Goal: Task Accomplishment & Management: Use online tool/utility

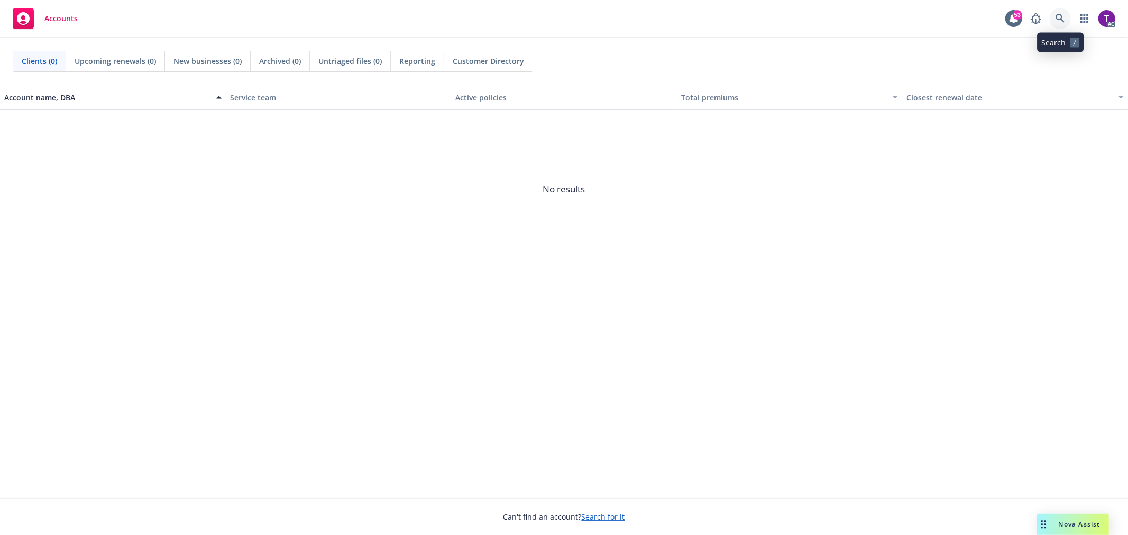
click at [1061, 15] on icon at bounding box center [1060, 19] width 10 height 10
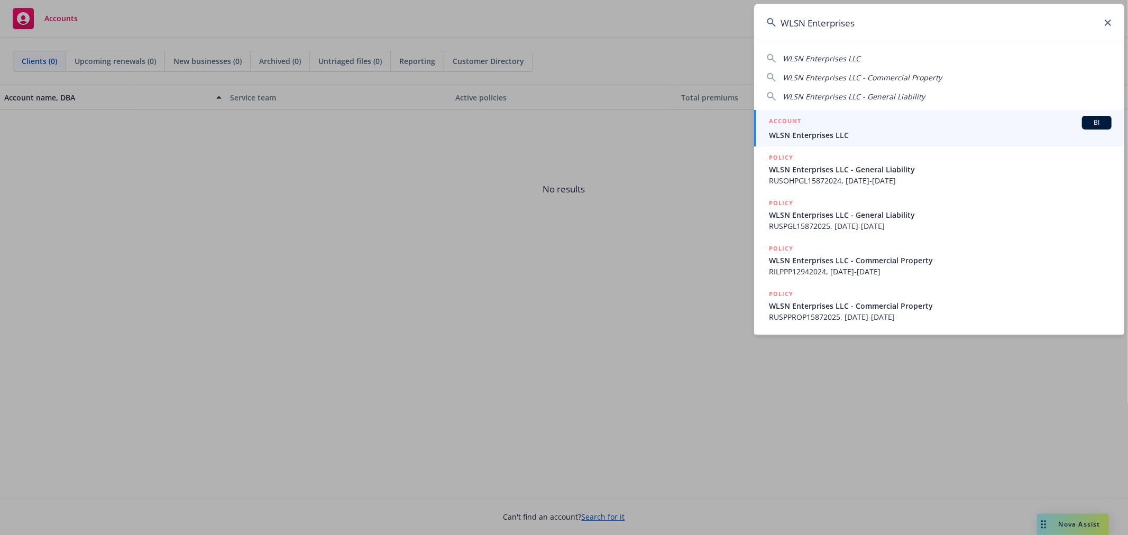
type input "WLSN Enterprises"
click at [808, 124] on div "ACCOUNT BI" at bounding box center [940, 123] width 343 height 14
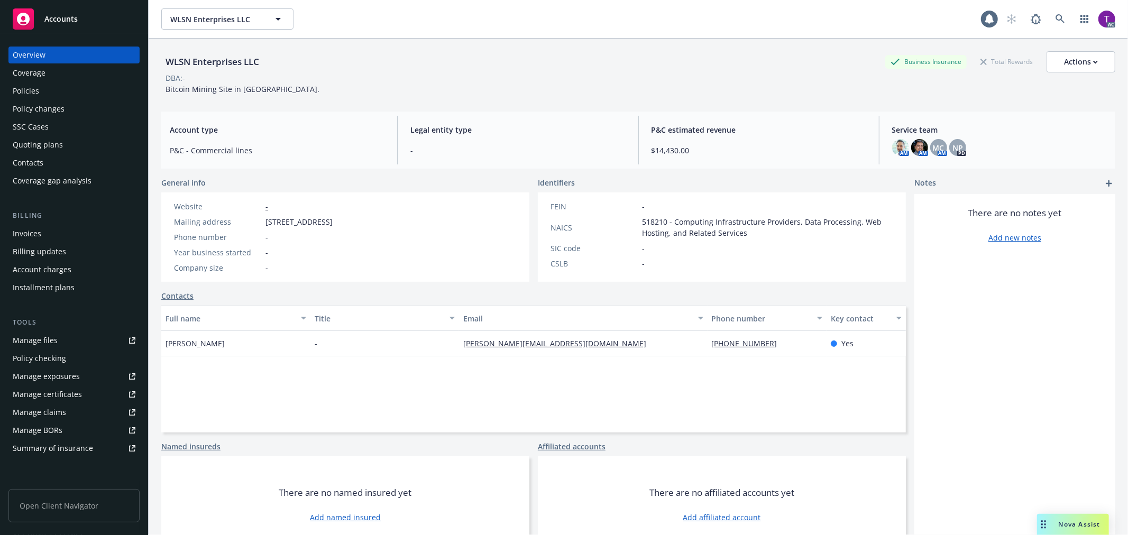
click at [29, 229] on div "Invoices" at bounding box center [27, 233] width 29 height 17
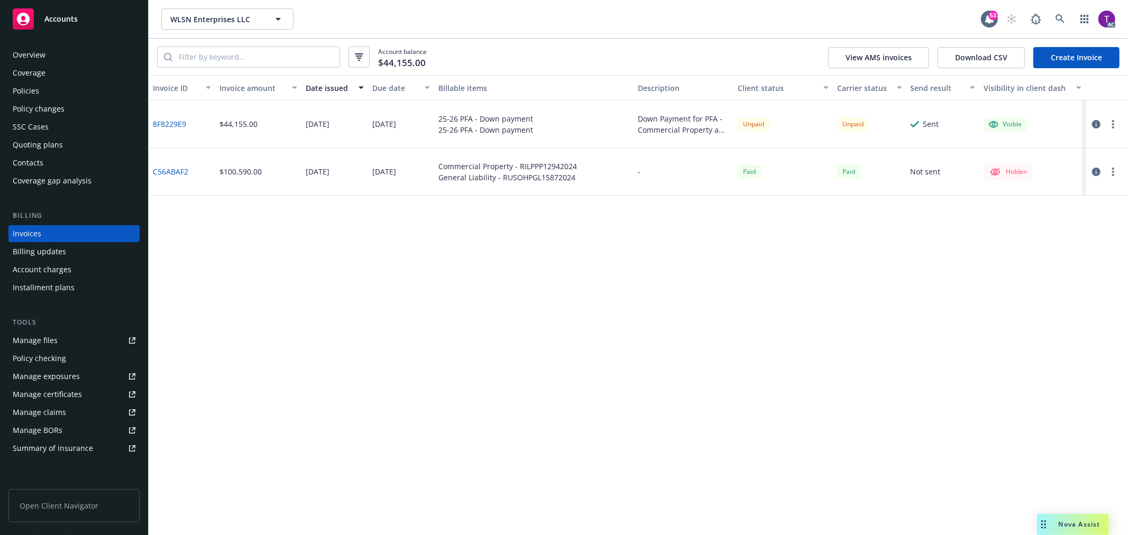
click at [166, 120] on link "8F8229E9" at bounding box center [169, 123] width 33 height 11
click at [51, 334] on div "Manage files" at bounding box center [35, 340] width 45 height 17
click at [64, 100] on div "Policy changes" at bounding box center [74, 108] width 123 height 17
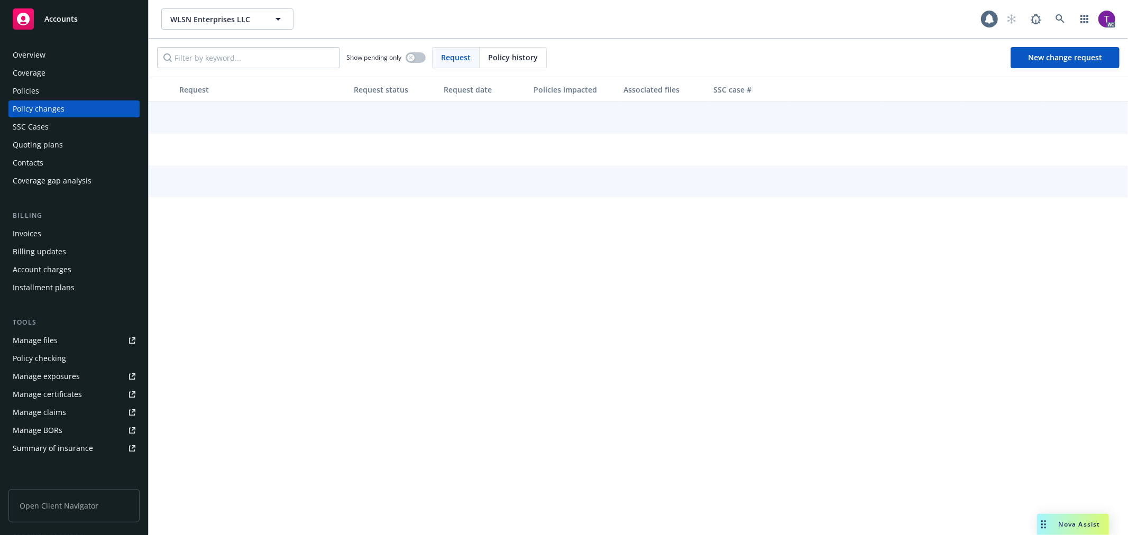
click at [59, 85] on div "Policies" at bounding box center [74, 90] width 123 height 17
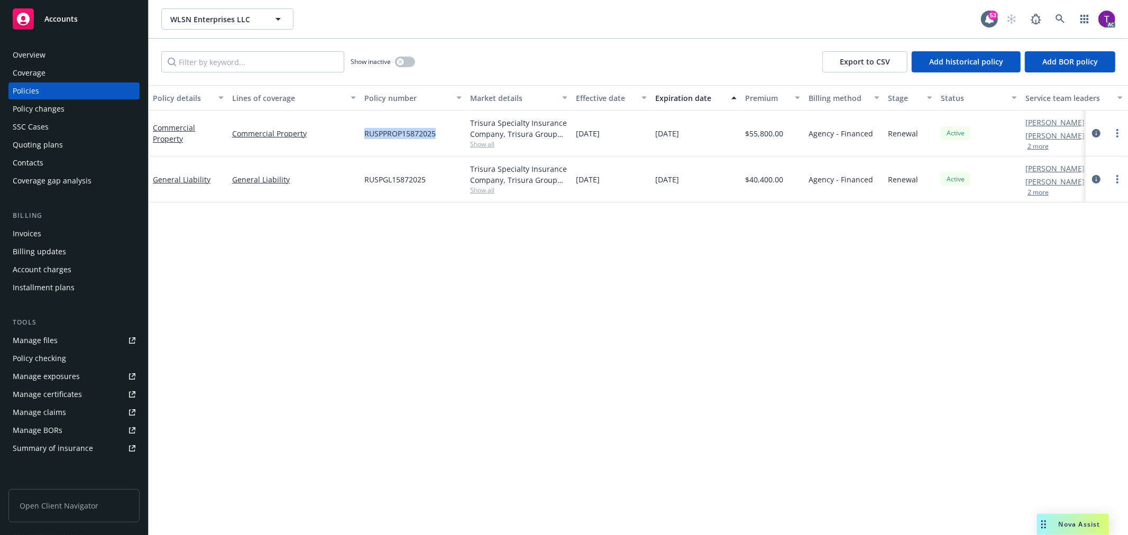
drag, startPoint x: 443, startPoint y: 138, endPoint x: 364, endPoint y: 136, distance: 79.3
click at [364, 136] on div "RUSPPROP15872025" at bounding box center [413, 133] width 106 height 46
copy span "RUSPPROP15872025"
drag, startPoint x: 789, startPoint y: 183, endPoint x: 733, endPoint y: 182, distance: 55.5
click at [733, 182] on div "General Liability General Liability RUSPGL15872025 Trisura Specialty Insurance …" at bounding box center [659, 179] width 1020 height 46
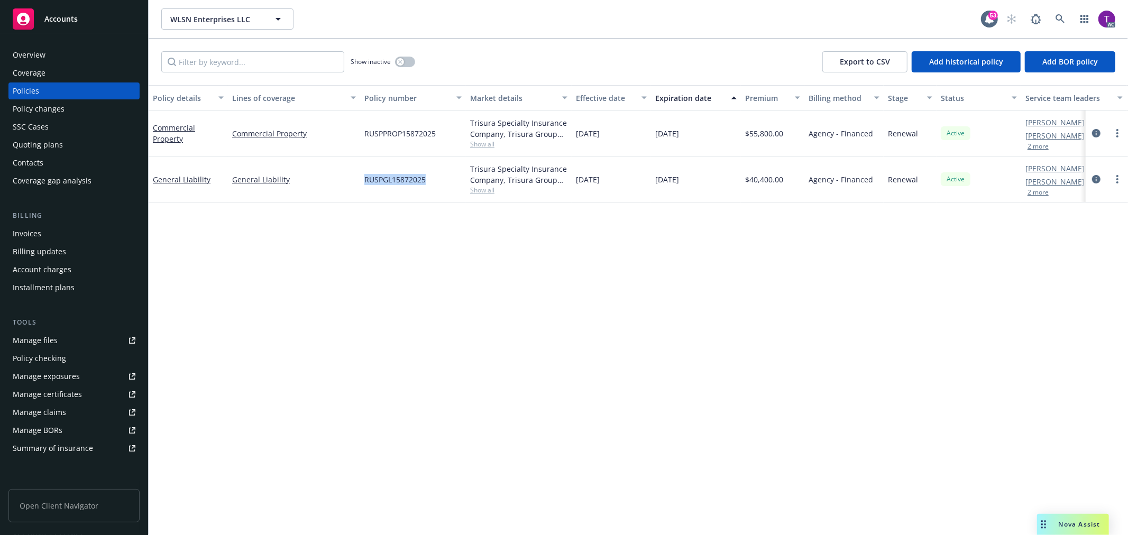
drag, startPoint x: 432, startPoint y: 182, endPoint x: 358, endPoint y: 180, distance: 74.0
click at [358, 180] on div "General Liability General Liability RUSPGL15872025 Trisura Specialty Insurance …" at bounding box center [659, 179] width 1020 height 46
copy div "RUSPGL15872025"
drag, startPoint x: 790, startPoint y: 182, endPoint x: 730, endPoint y: 184, distance: 60.3
click at [730, 184] on div "General Liability General Liability RUSPGL15872025 Trisura Specialty Insurance …" at bounding box center [659, 179] width 1020 height 46
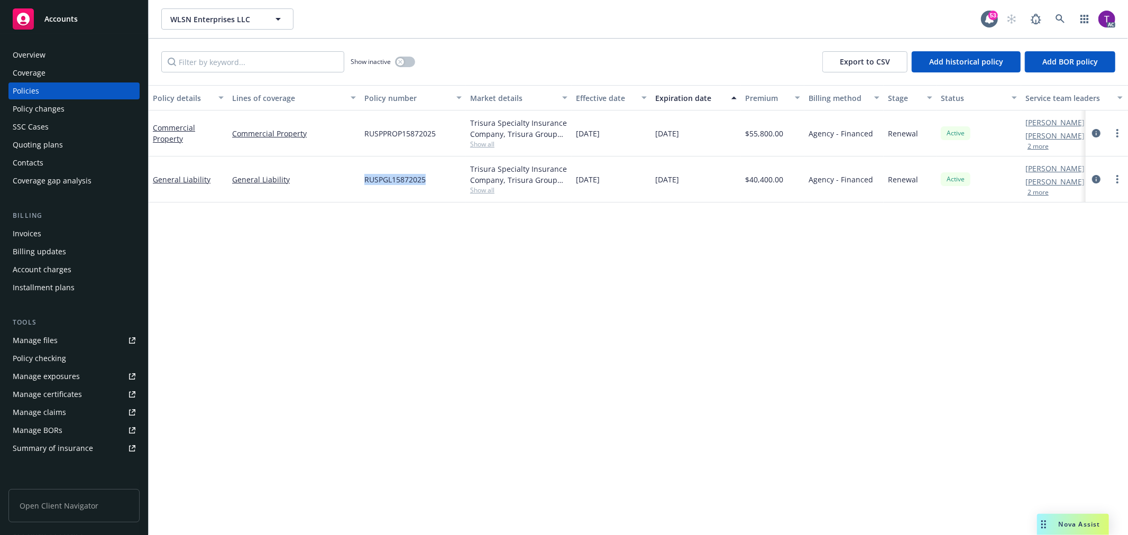
copy div "$40,400.00"
drag, startPoint x: 425, startPoint y: 180, endPoint x: 357, endPoint y: 179, distance: 67.7
click at [357, 179] on div "General Liability General Liability RUSPGL15872025 Trisura Specialty Insurance …" at bounding box center [659, 179] width 1020 height 46
copy div "RUSPGL15872025"
click at [174, 140] on link "Commercial Property" at bounding box center [174, 133] width 42 height 21
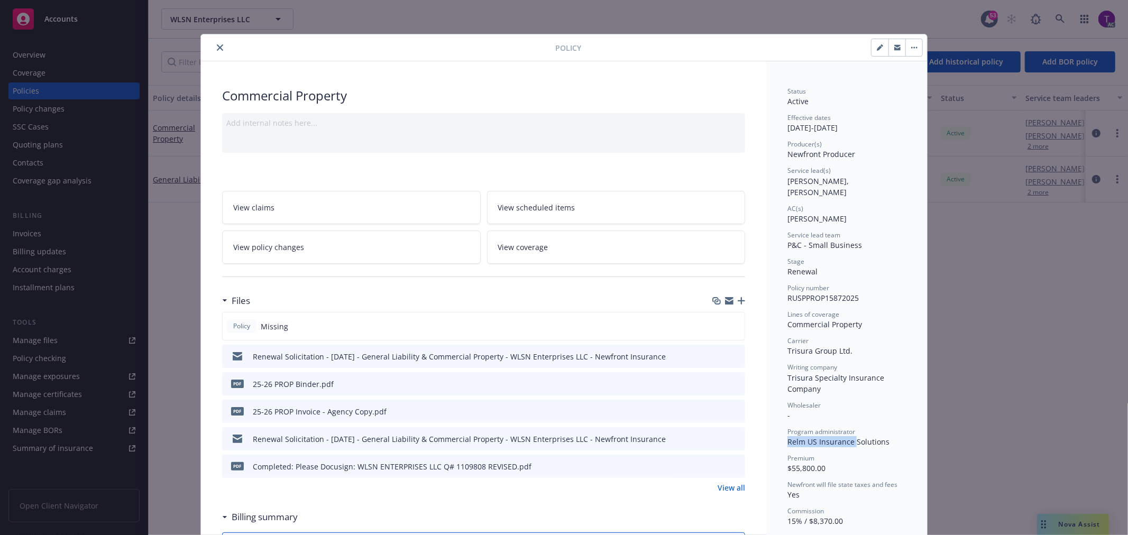
drag, startPoint x: 848, startPoint y: 433, endPoint x: 783, endPoint y: 434, distance: 65.6
click at [787, 437] on span "Relm US Insurance Solutions" at bounding box center [838, 442] width 102 height 10
copy span "Relm US Insurance"
click at [732, 408] on icon "preview file" at bounding box center [735, 410] width 10 height 7
click at [217, 46] on icon "close" at bounding box center [220, 47] width 6 height 6
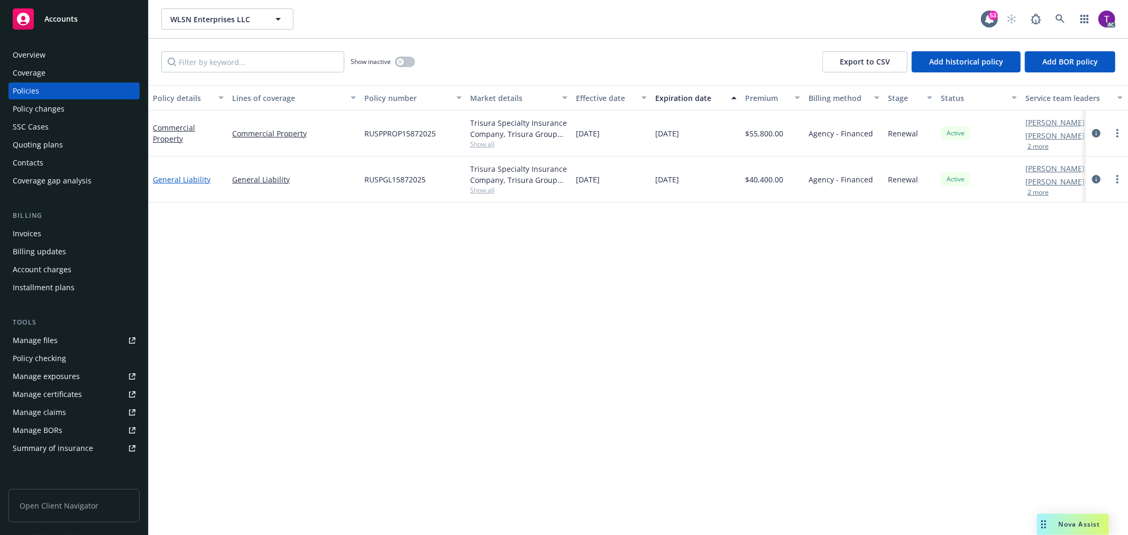
click at [178, 177] on link "General Liability" at bounding box center [182, 179] width 58 height 10
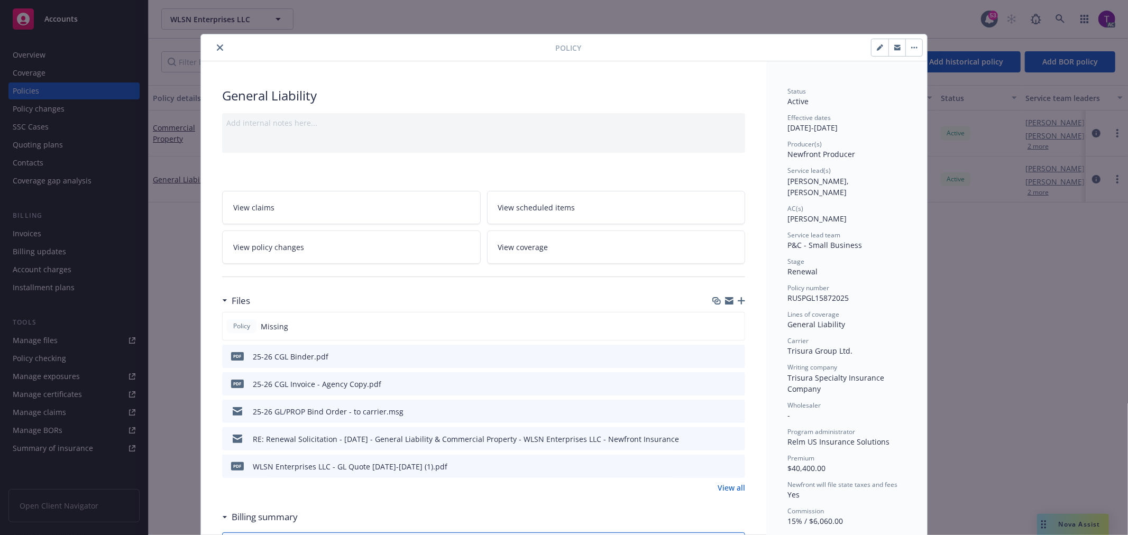
click at [732, 384] on icon "preview file" at bounding box center [735, 383] width 10 height 7
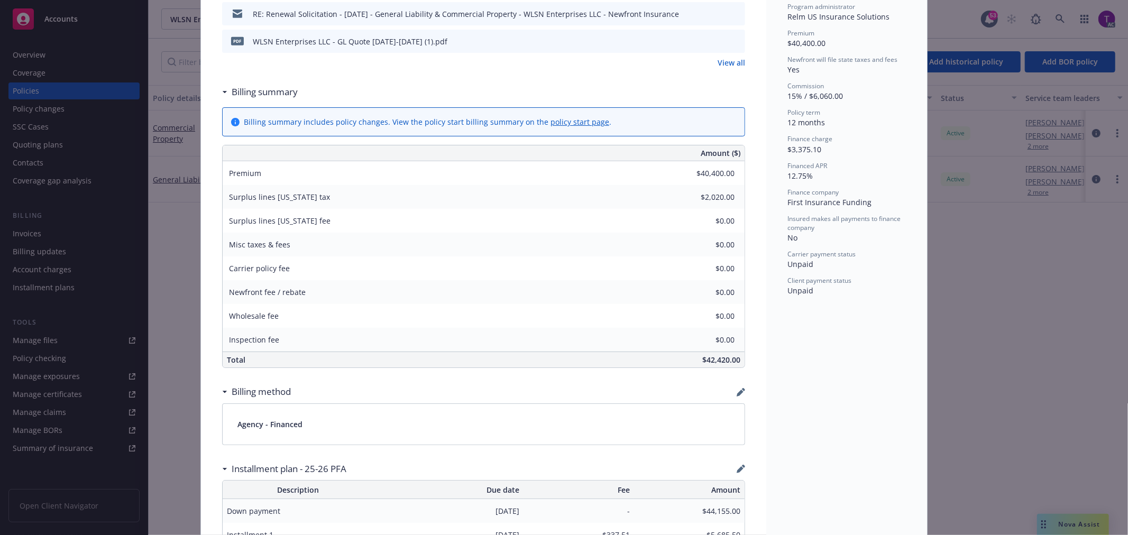
scroll to position [398, 0]
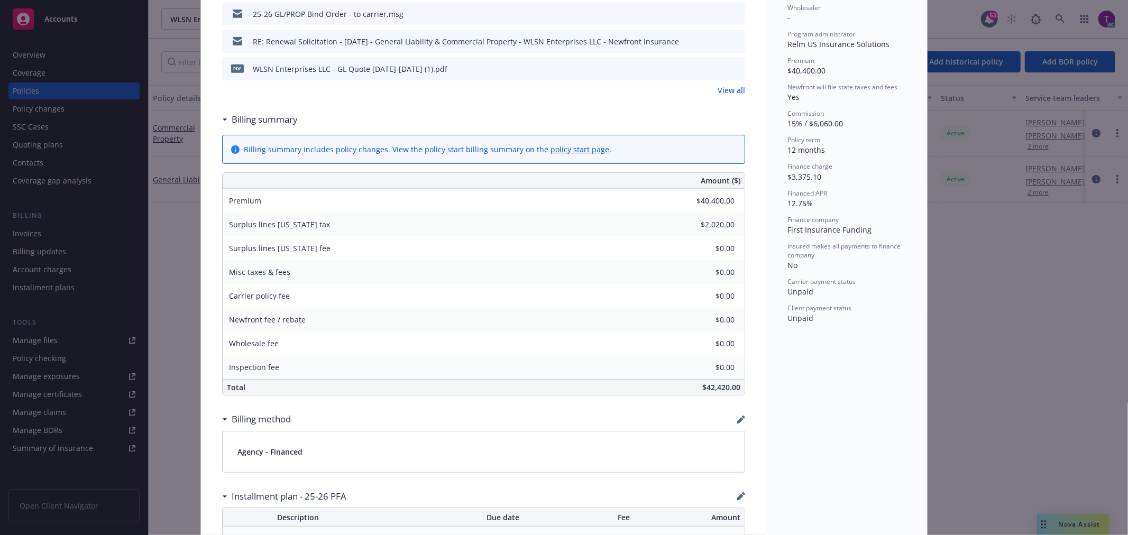
click at [1005, 271] on div "Policy General Liability Add internal notes here... View claims View scheduled …" at bounding box center [564, 267] width 1128 height 535
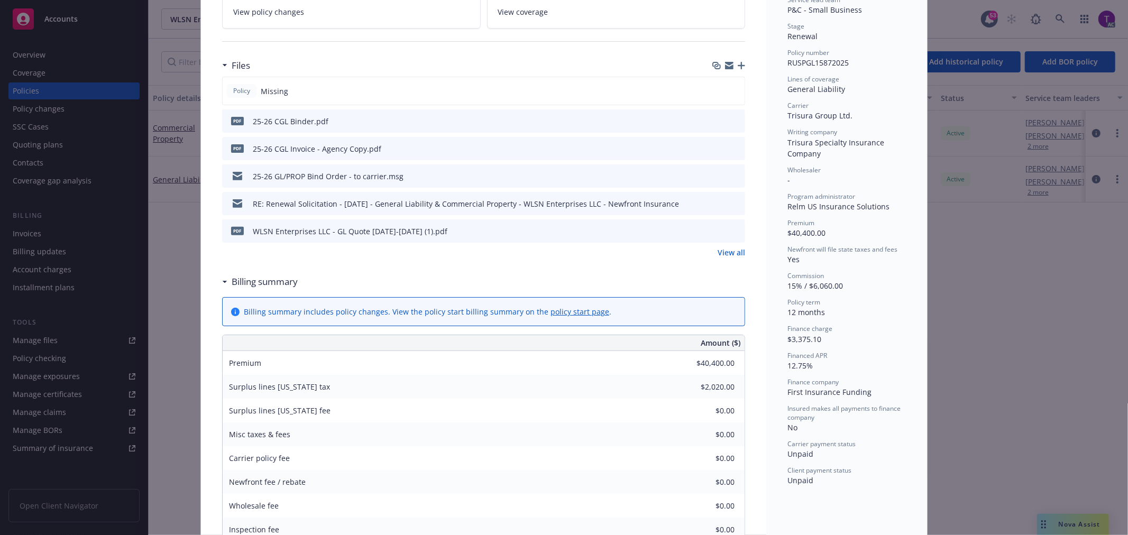
scroll to position [0, 0]
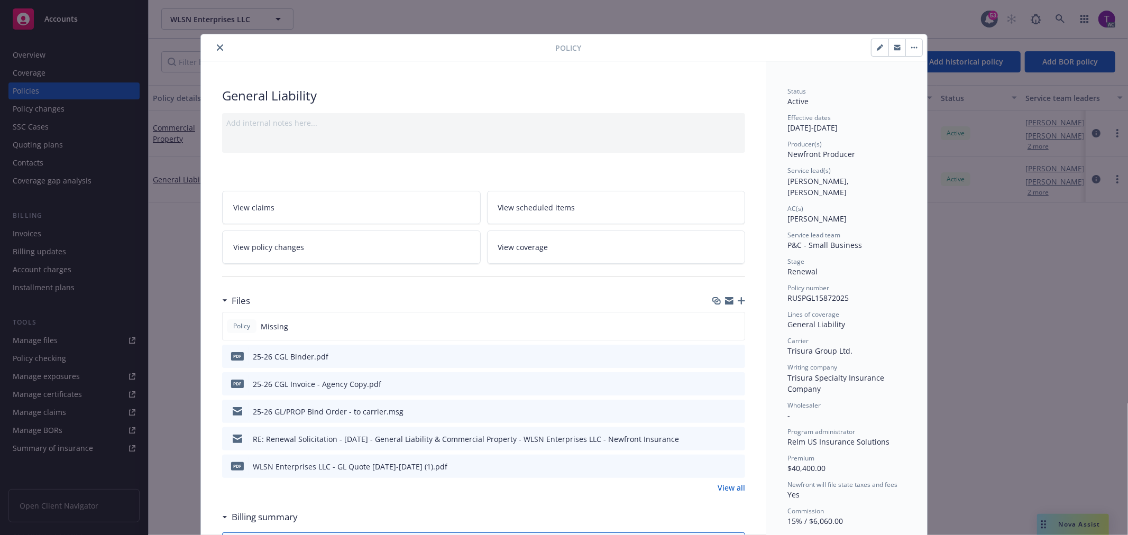
click at [220, 50] on button "close" at bounding box center [220, 47] width 13 height 13
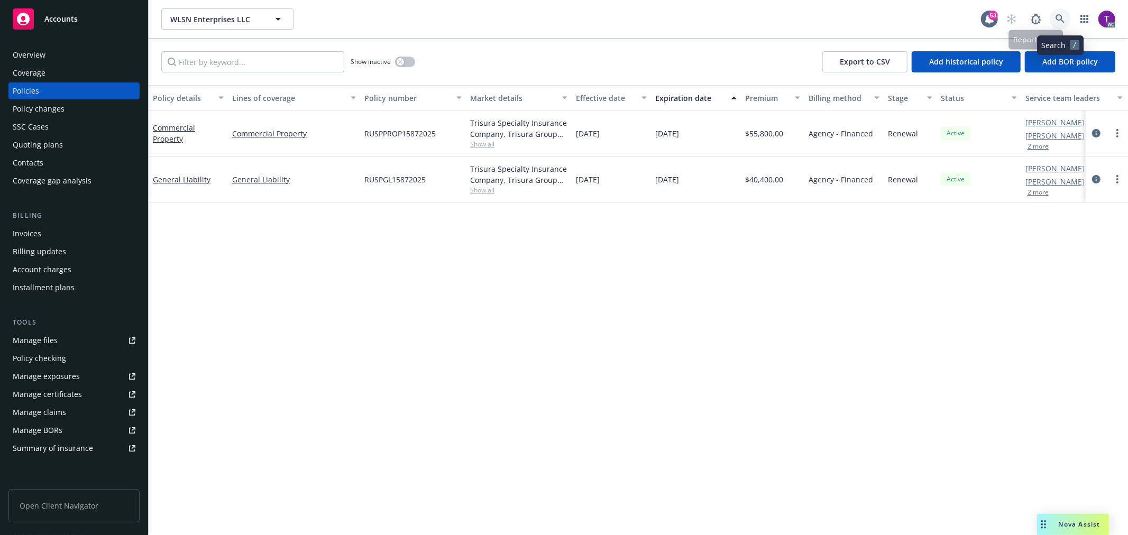
click at [1058, 10] on link at bounding box center [1059, 18] width 21 height 21
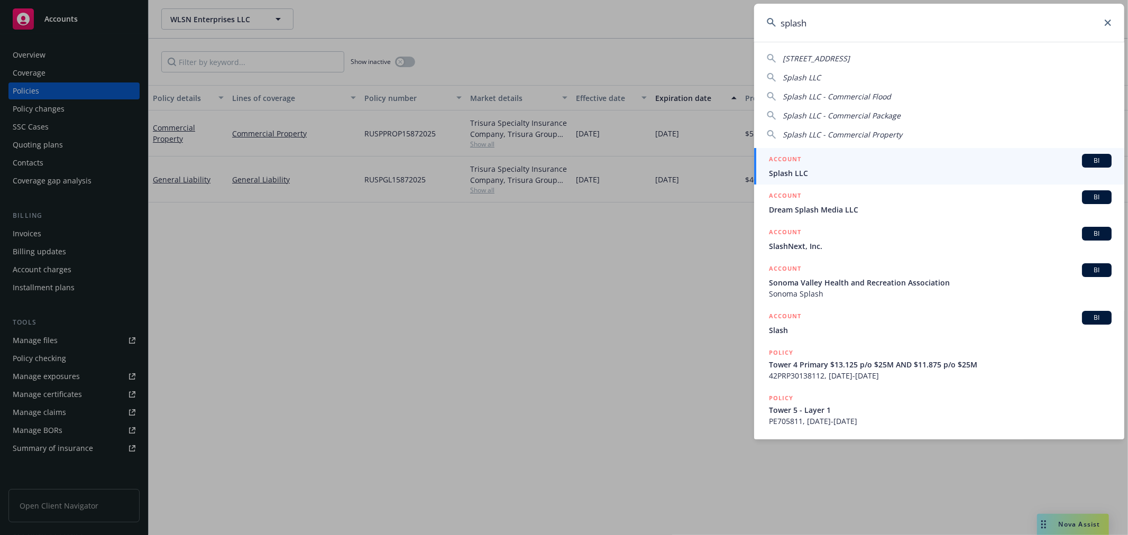
type input "splash"
click at [797, 166] on h5 "ACCOUNT" at bounding box center [785, 160] width 32 height 13
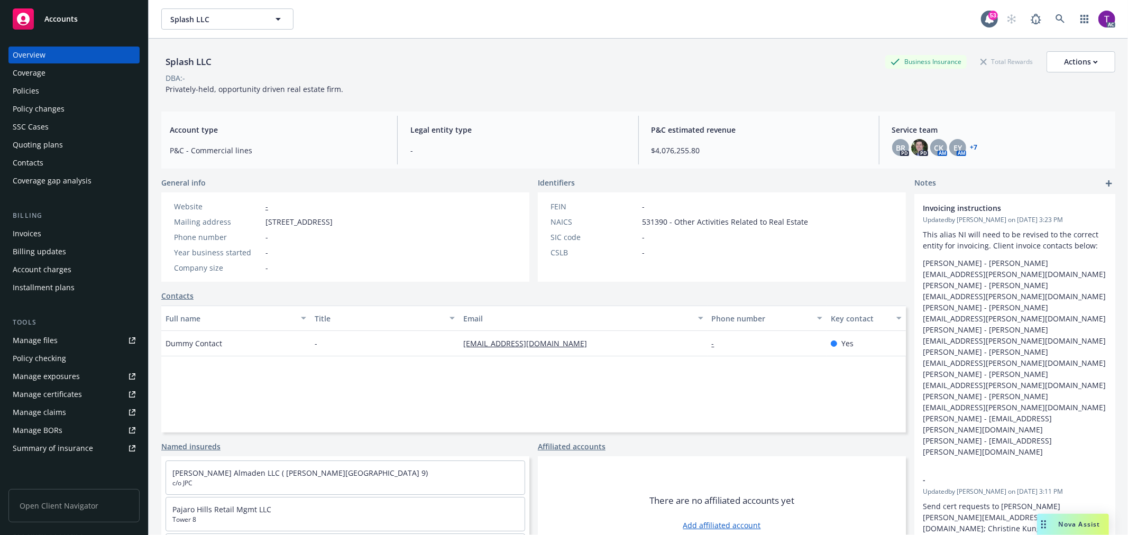
click at [35, 233] on div "Invoices" at bounding box center [27, 233] width 29 height 17
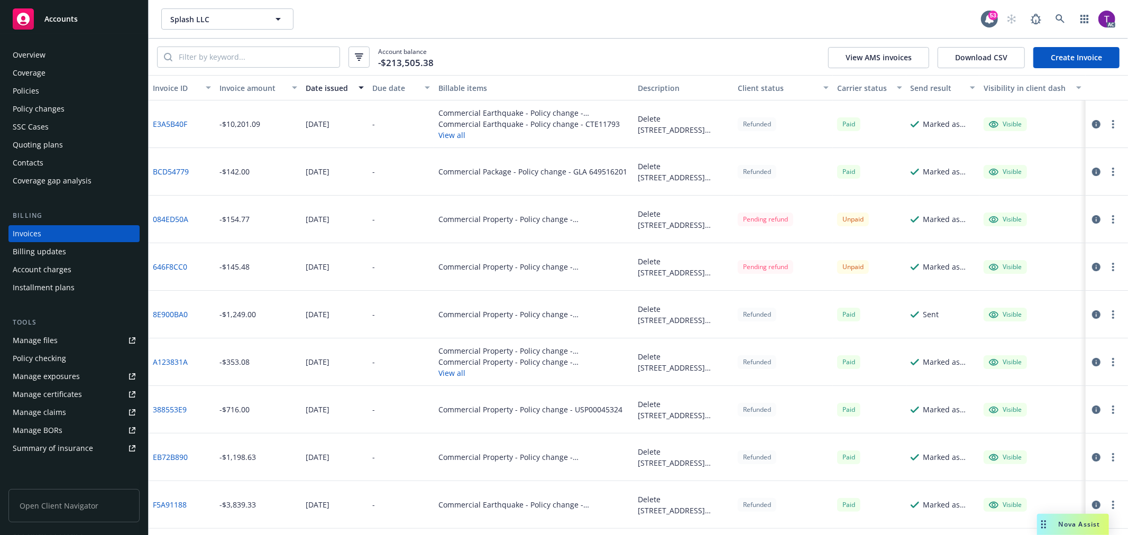
click at [244, 87] on div "Invoice amount" at bounding box center [252, 87] width 66 height 11
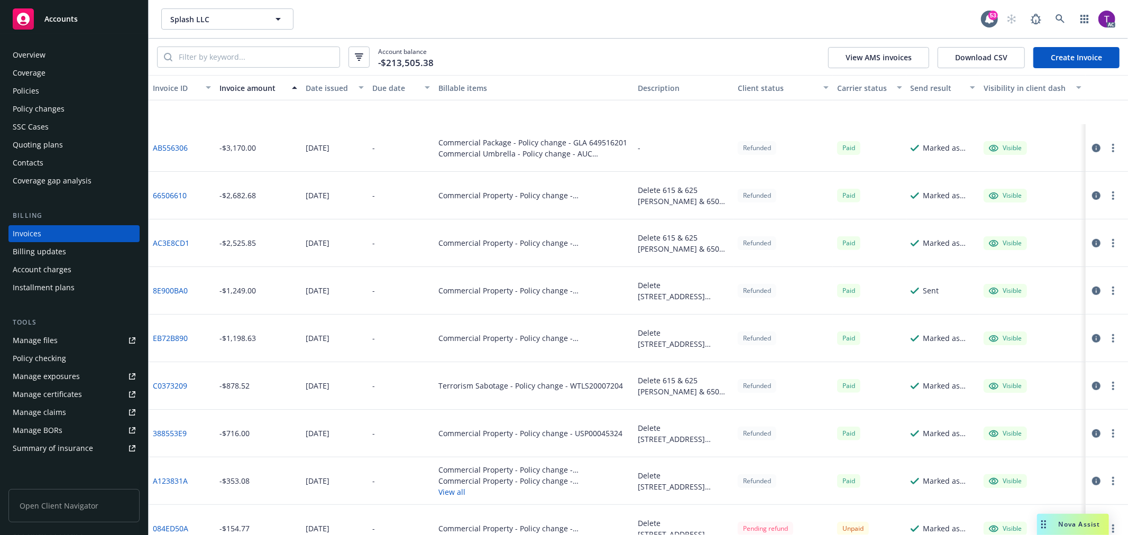
scroll to position [590, 0]
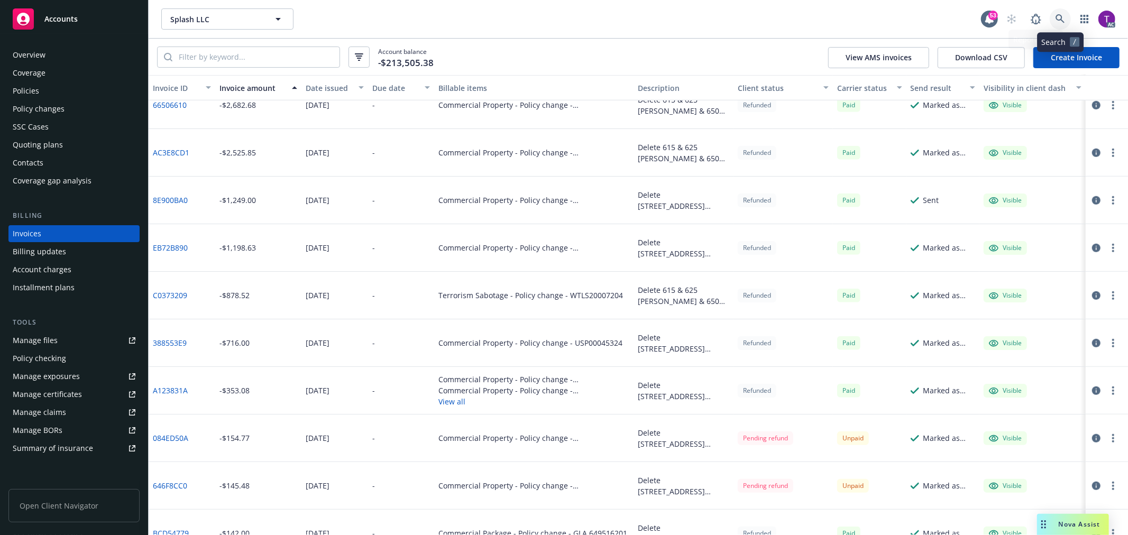
click at [1060, 21] on icon at bounding box center [1060, 19] width 10 height 10
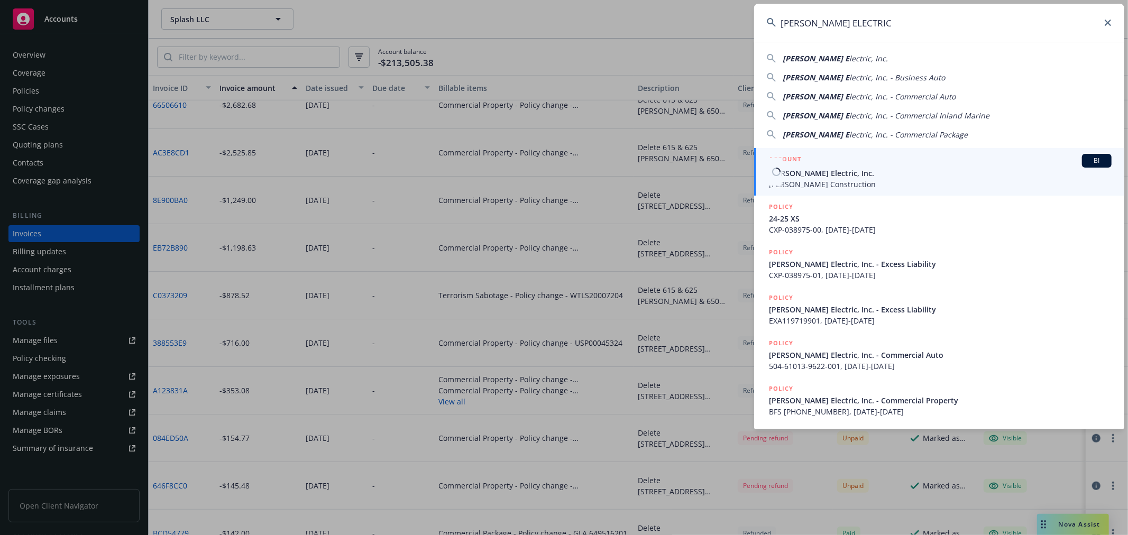
type input "RBT ELECTRIC"
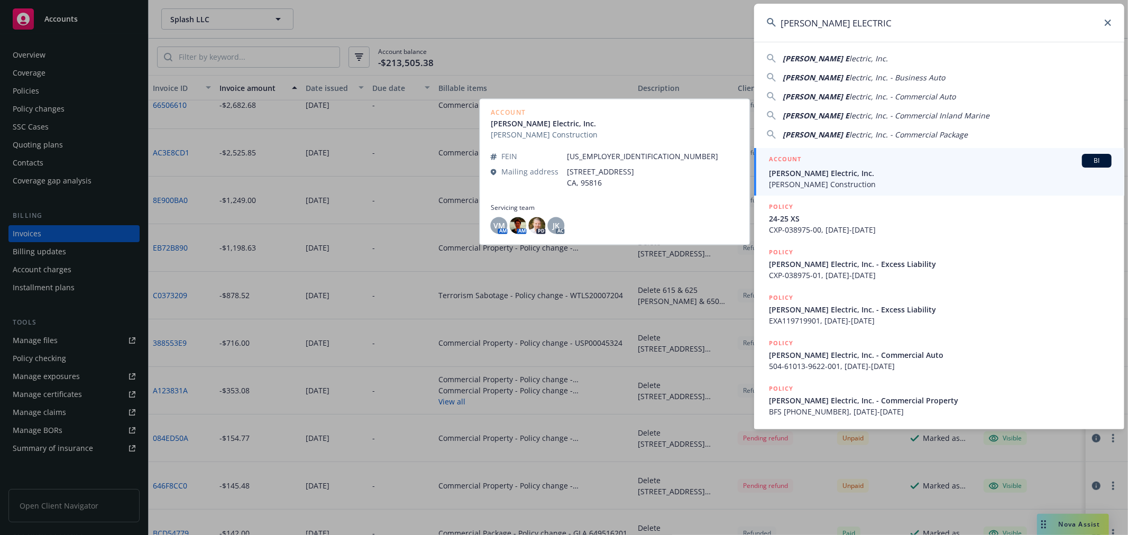
click at [804, 171] on span "RBT Electric, Inc." at bounding box center [940, 173] width 343 height 11
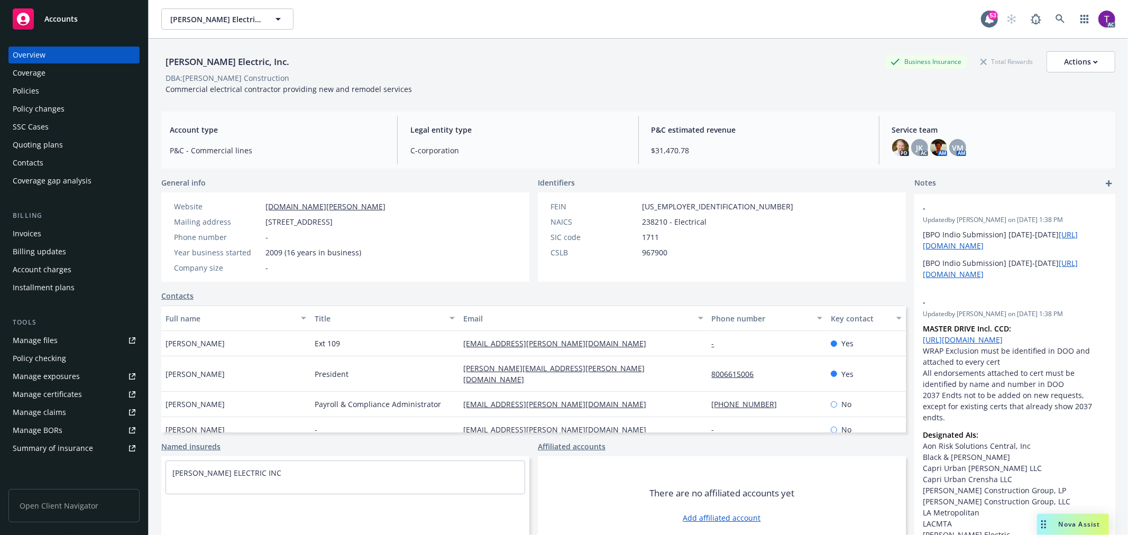
click at [33, 236] on div "Invoices" at bounding box center [27, 233] width 29 height 17
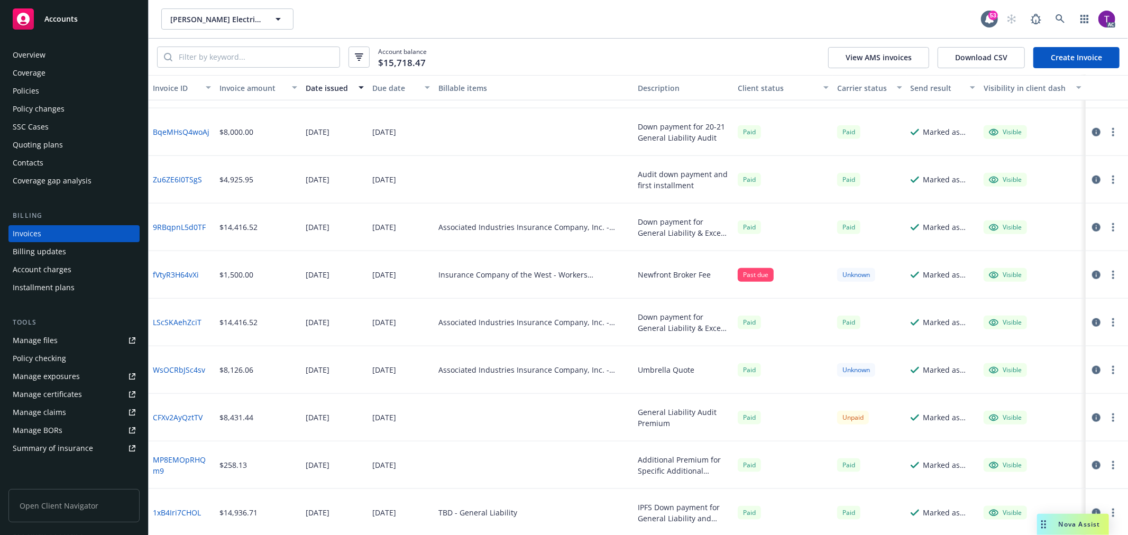
scroll to position [945, 0]
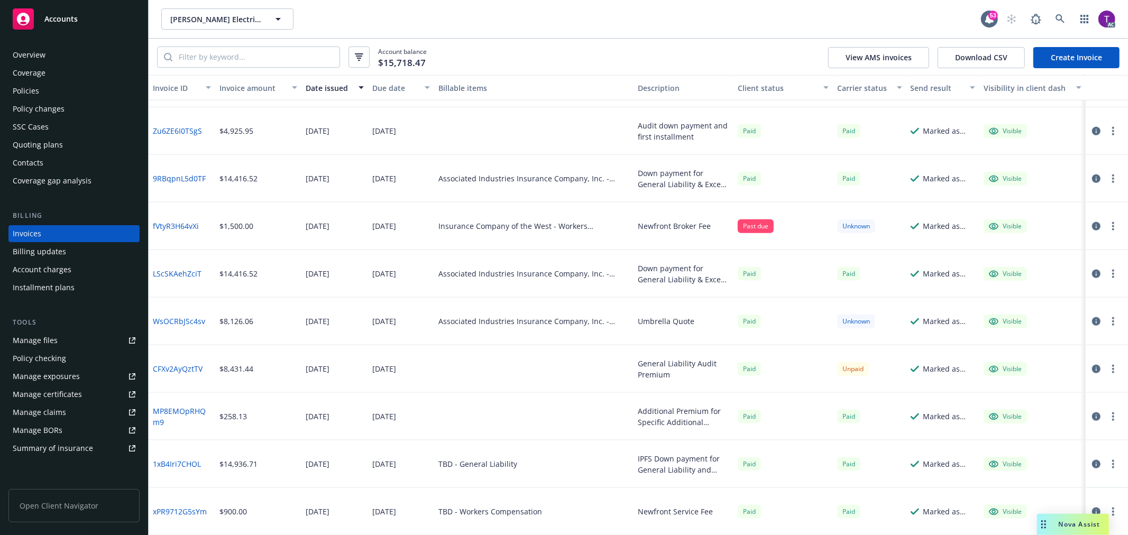
click at [40, 336] on div "Manage files" at bounding box center [35, 340] width 45 height 17
click at [69, 88] on div "Policies" at bounding box center [74, 90] width 123 height 17
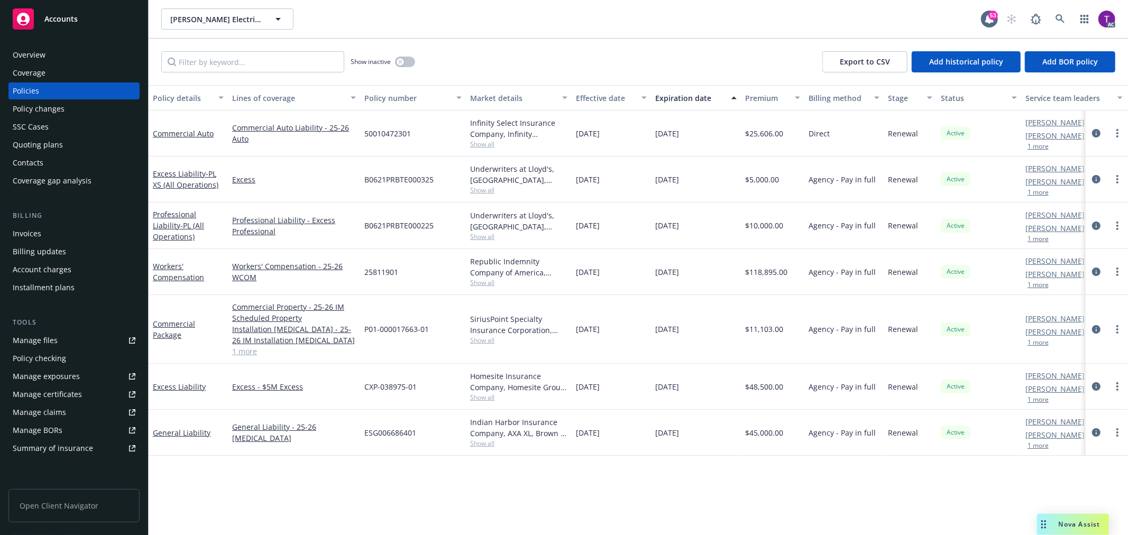
click at [47, 60] on div "Overview" at bounding box center [74, 55] width 123 height 17
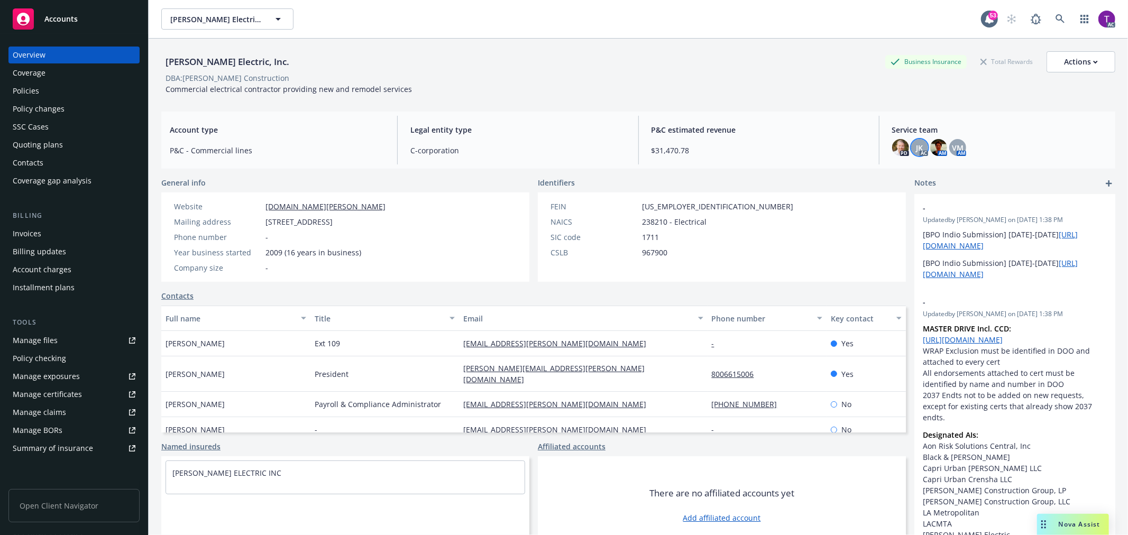
click at [916, 145] on div "JK" at bounding box center [919, 147] width 17 height 17
click at [931, 146] on img at bounding box center [938, 147] width 17 height 17
click at [954, 148] on span "VM" at bounding box center [958, 147] width 12 height 11
click at [930, 144] on img at bounding box center [938, 147] width 17 height 17
click at [1055, 16] on icon at bounding box center [1060, 19] width 10 height 10
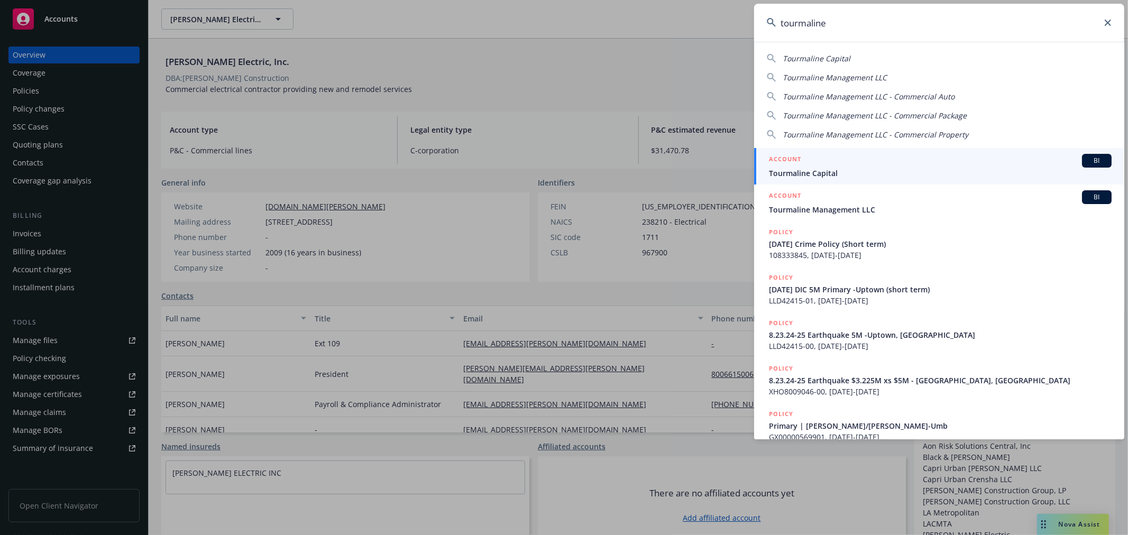
type input "tourmaline"
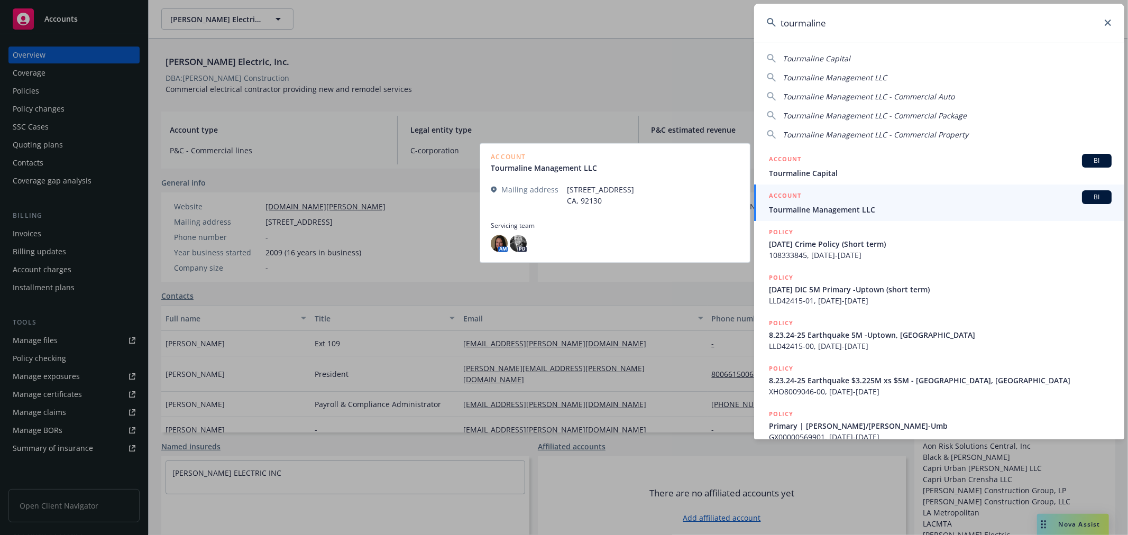
click at [804, 205] on span "Tourmaline Management LLC" at bounding box center [940, 209] width 343 height 11
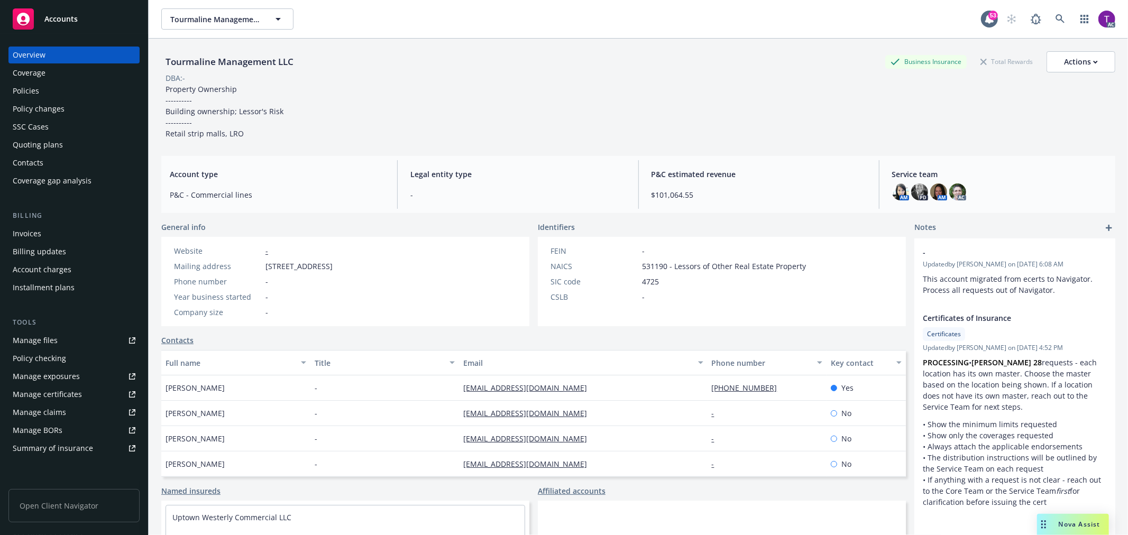
click at [47, 234] on div "Invoices" at bounding box center [74, 233] width 123 height 17
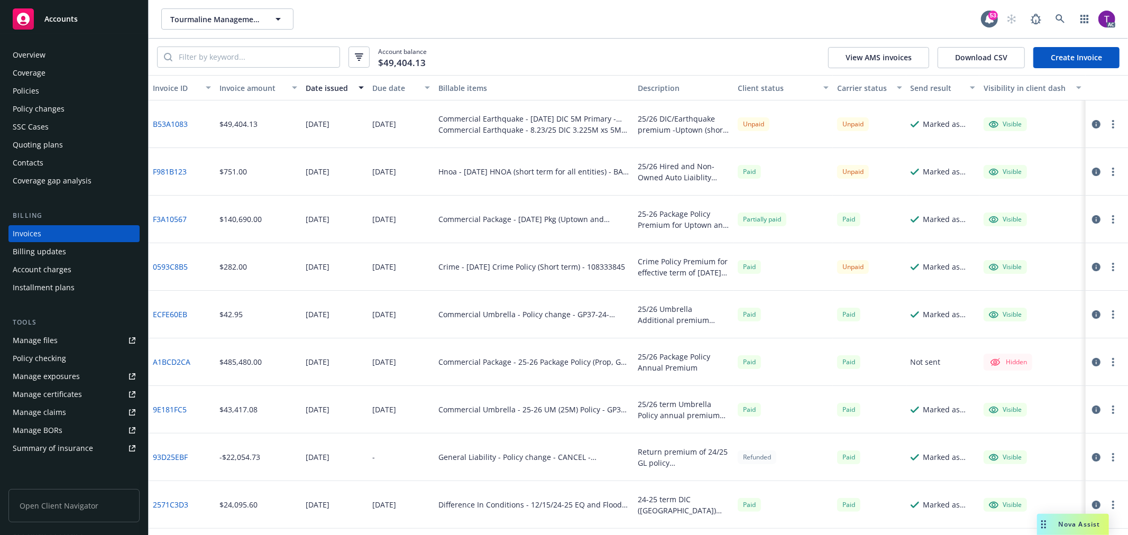
click at [253, 87] on div "Invoice amount" at bounding box center [252, 87] width 66 height 11
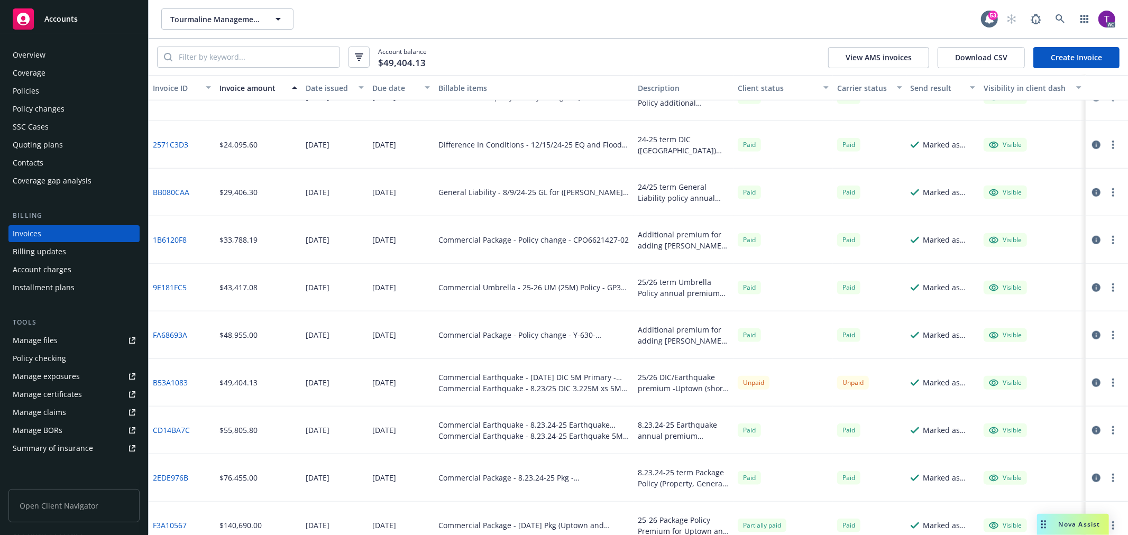
scroll to position [945, 0]
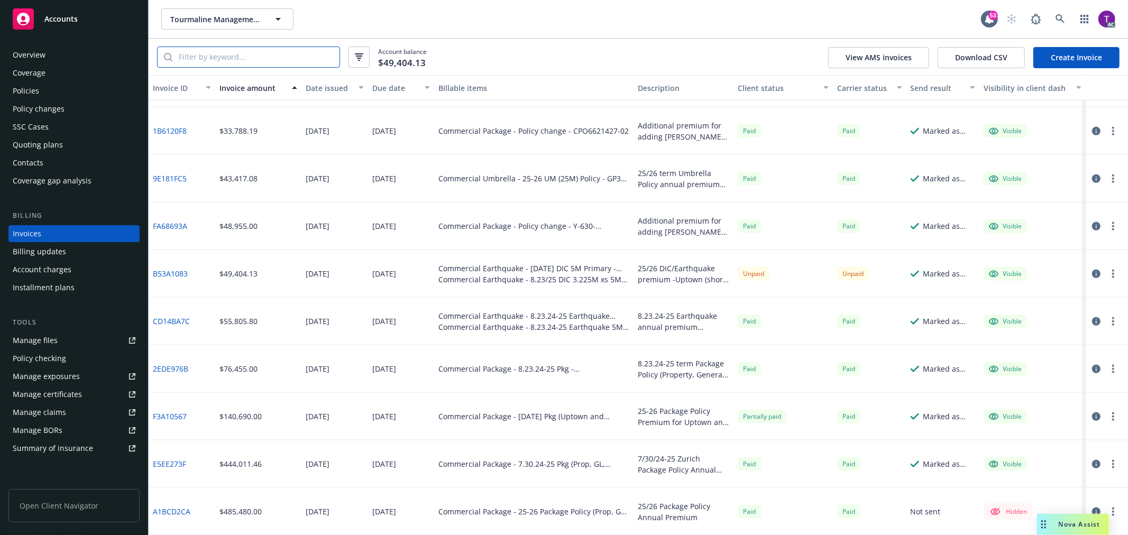
click at [217, 55] on input "search" at bounding box center [255, 57] width 167 height 20
paste input "630-7Y745295"
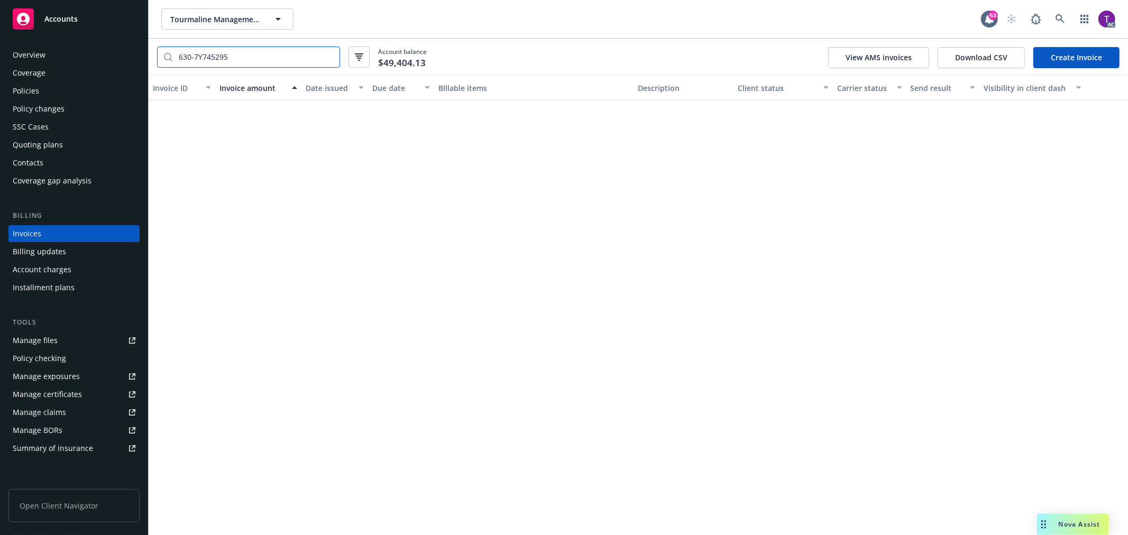
scroll to position [0, 0]
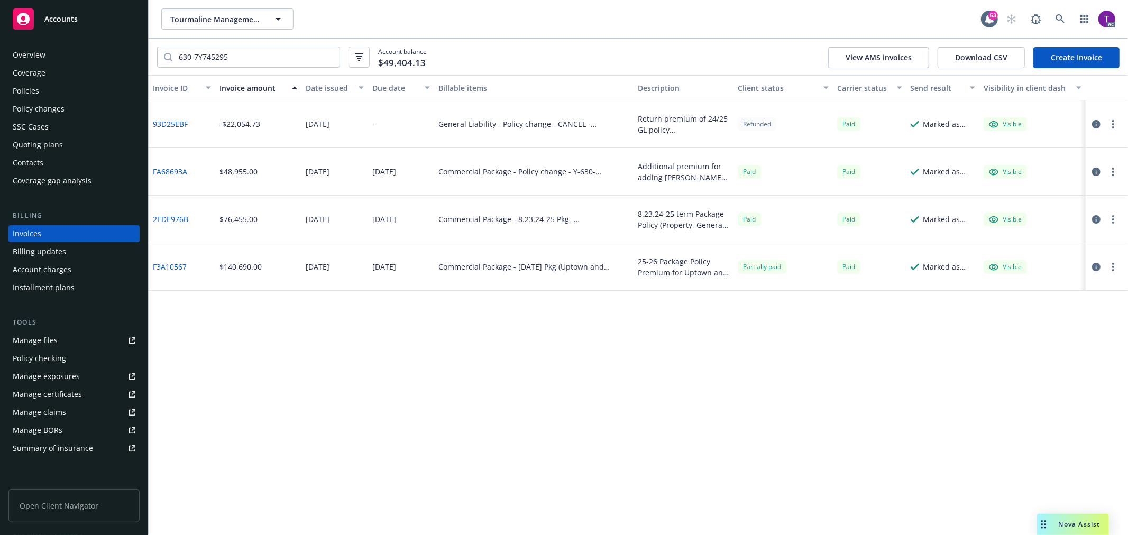
click at [152, 266] on div "F3A10567" at bounding box center [182, 267] width 67 height 48
click at [160, 267] on link "F3A10567" at bounding box center [170, 266] width 34 height 11
drag, startPoint x: 242, startPoint y: 60, endPoint x: 137, endPoint y: 42, distance: 106.2
click at [137, 42] on div "Accounts Overview Coverage Policies Policy changes SSC Cases Quoting plans Cont…" at bounding box center [564, 267] width 1128 height 535
paste input "Employee Benefits Liability"
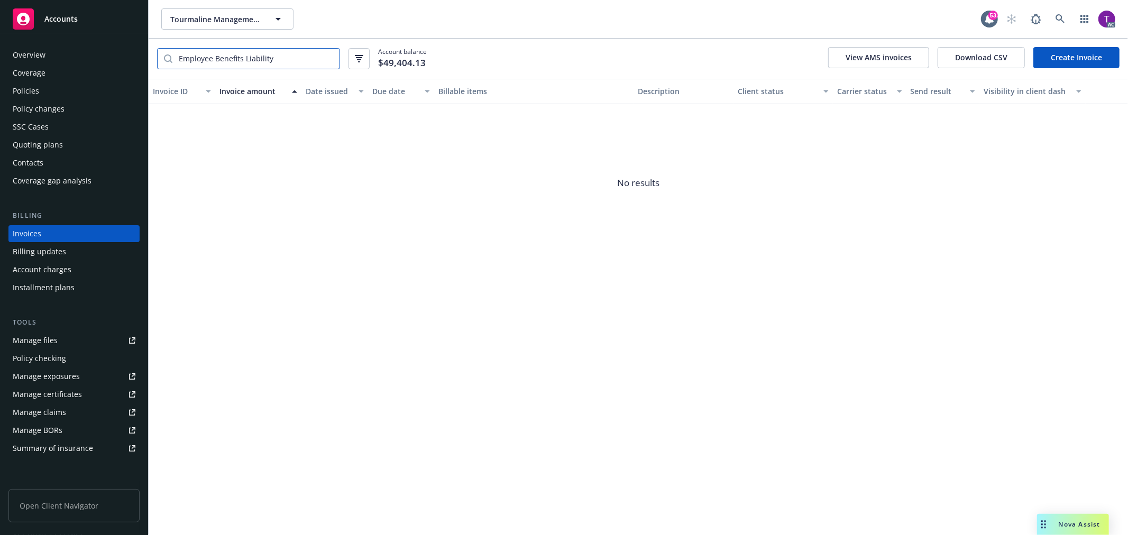
drag, startPoint x: 288, startPoint y: 51, endPoint x: 75, endPoint y: 28, distance: 213.8
click at [75, 28] on div "Accounts Overview Coverage Policies Policy changes SSC Cases Quoting plans Cont…" at bounding box center [564, 267] width 1128 height 535
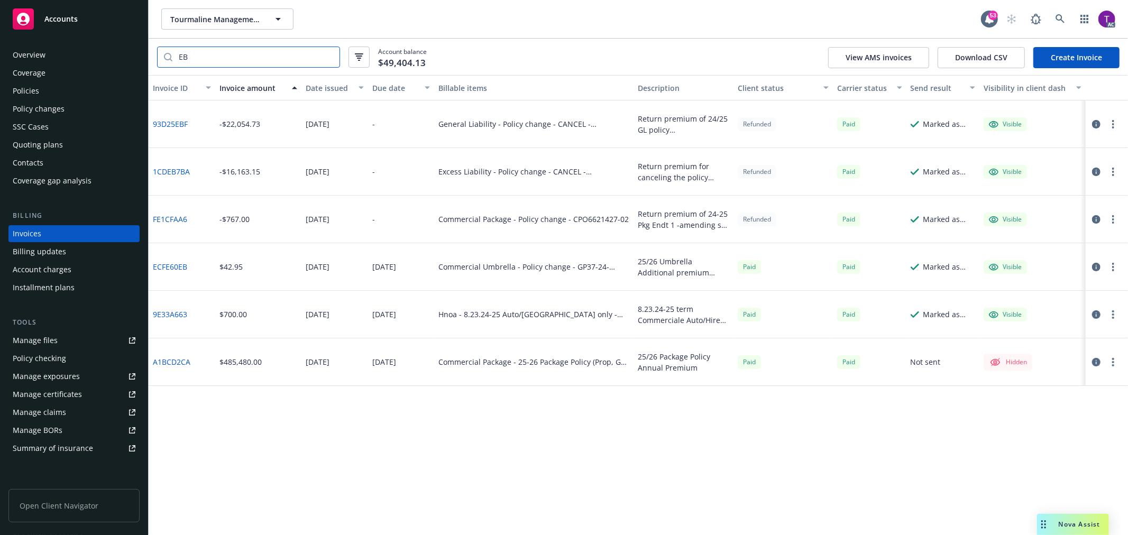
drag, startPoint x: 223, startPoint y: 53, endPoint x: 162, endPoint y: 45, distance: 61.2
click at [162, 45] on div "EB Account balance $49,404.13 View AMS invoices Download CSV Create Invoice" at bounding box center [638, 57] width 979 height 36
type input "package"
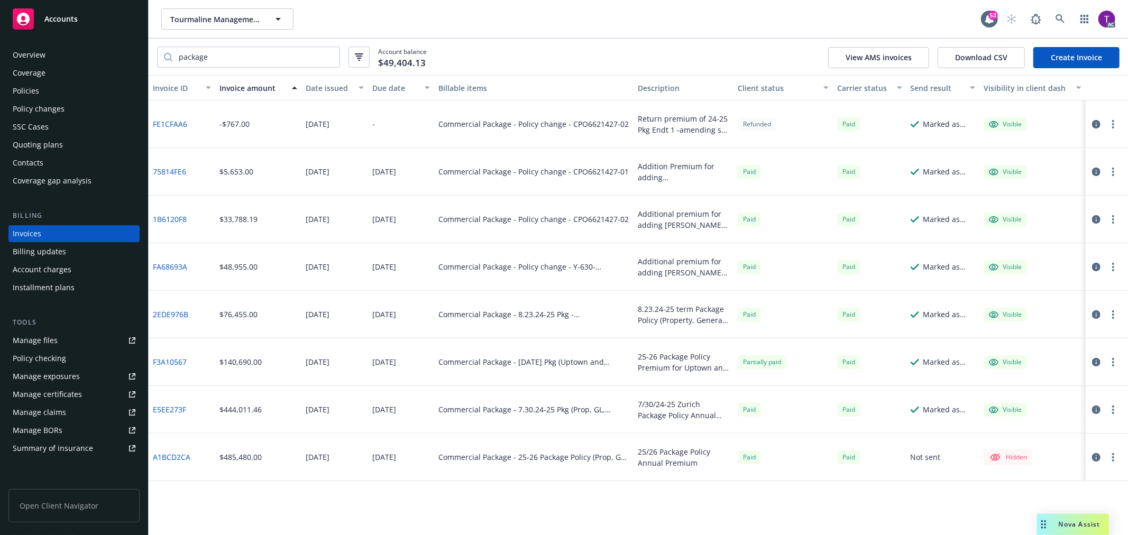
click at [164, 356] on link "F3A10567" at bounding box center [170, 361] width 34 height 11
drag, startPoint x: 171, startPoint y: 363, endPoint x: 152, endPoint y: 364, distance: 18.5
click at [152, 364] on div "F3A10567" at bounding box center [182, 362] width 67 height 48
copy link "F3A10567"
click at [1054, 14] on link at bounding box center [1059, 18] width 21 height 21
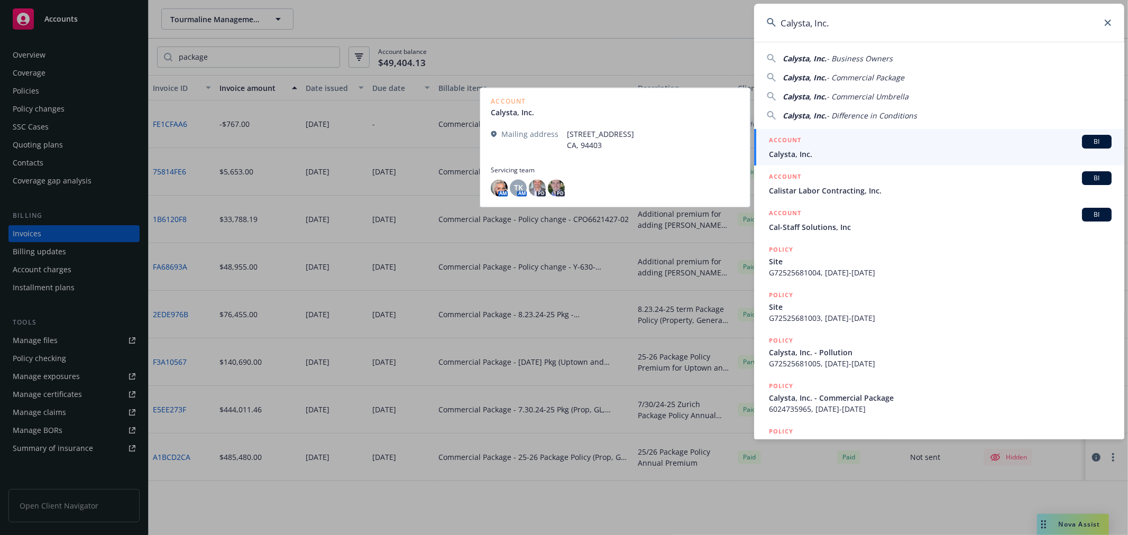
type input "Calysta, Inc."
click at [809, 156] on span "Calysta, Inc." at bounding box center [940, 154] width 343 height 11
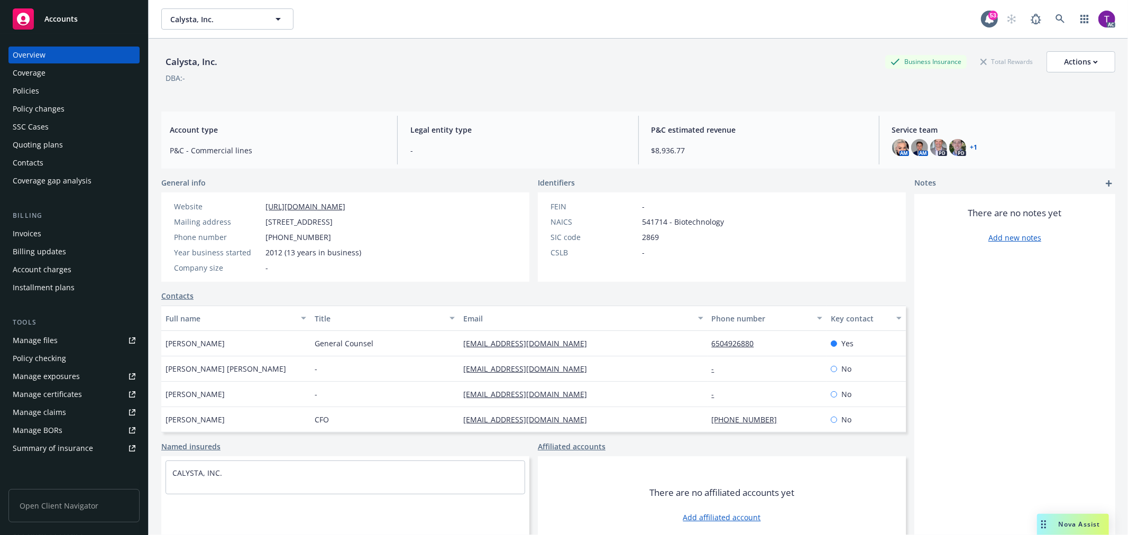
click at [59, 230] on div "Invoices" at bounding box center [74, 233] width 123 height 17
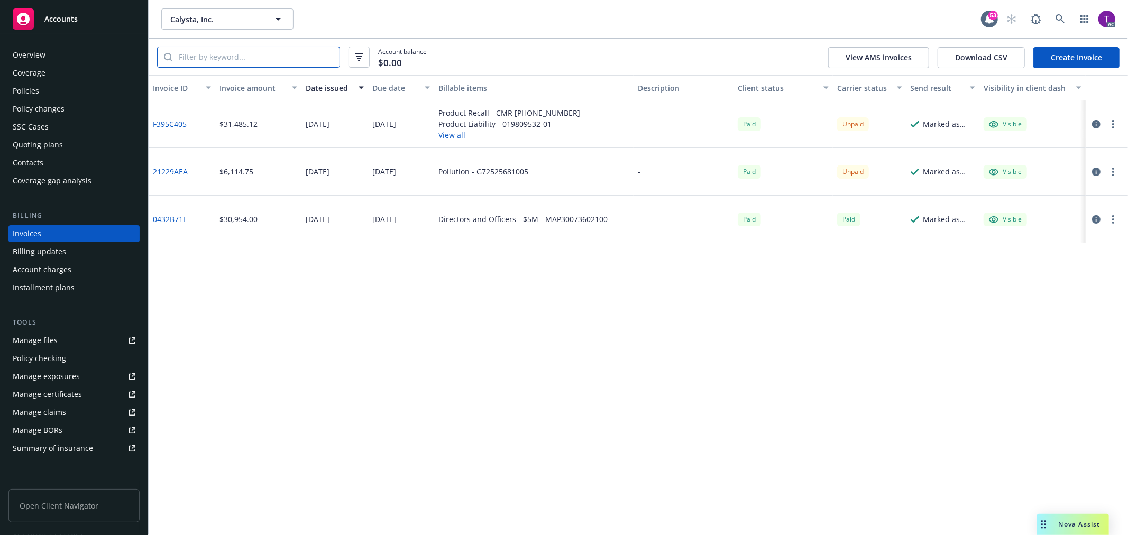
click at [260, 56] on input "search" at bounding box center [255, 57] width 167 height 20
paste input "019809532-01"
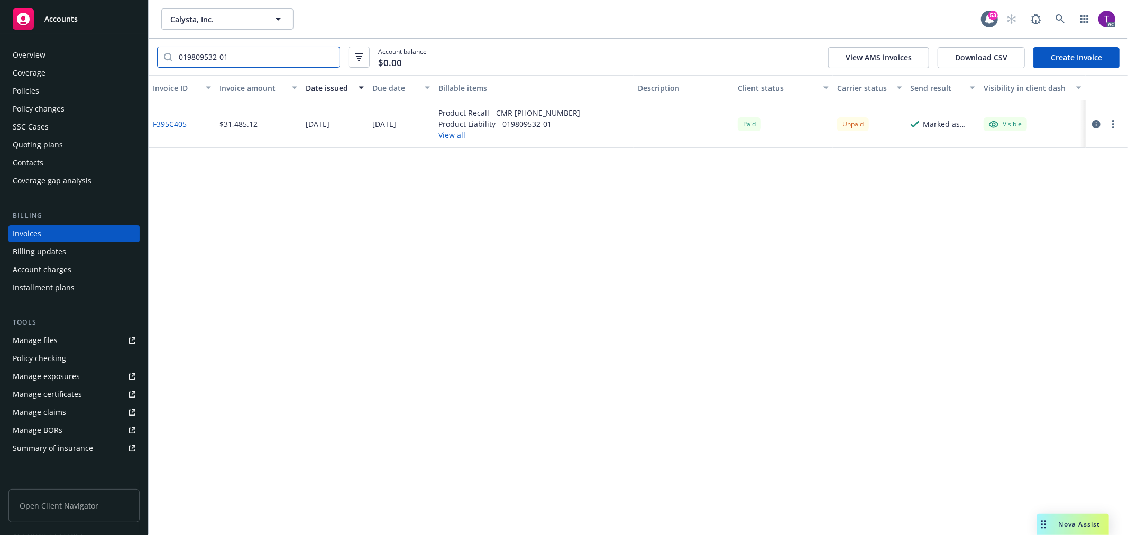
type input "019809532-01"
click at [177, 123] on link "F395C405" at bounding box center [170, 123] width 34 height 11
click at [82, 86] on div "Policies" at bounding box center [74, 90] width 123 height 17
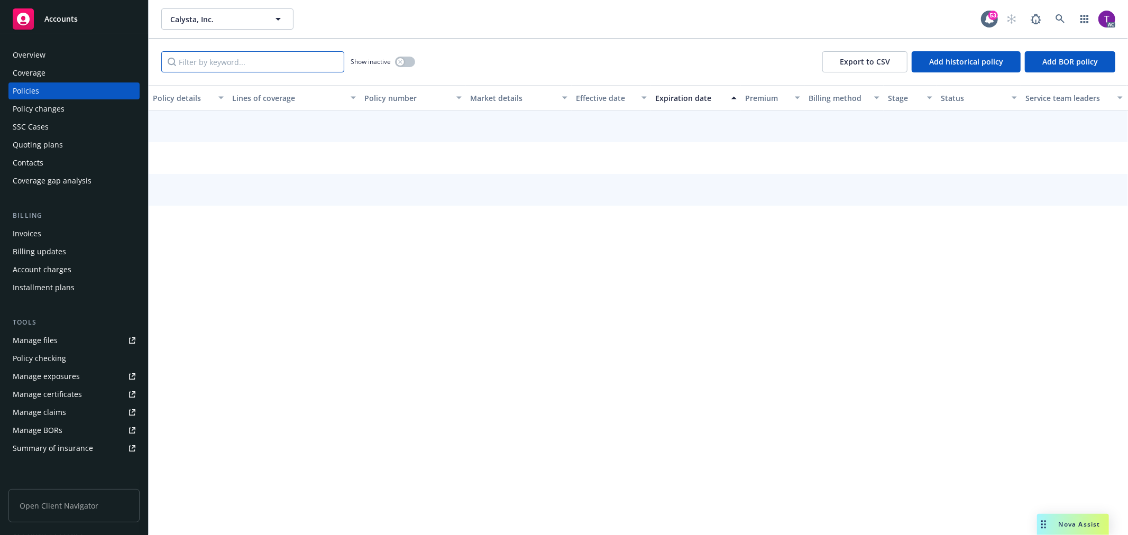
click at [210, 53] on input "Filter by keyword..." at bounding box center [252, 61] width 183 height 21
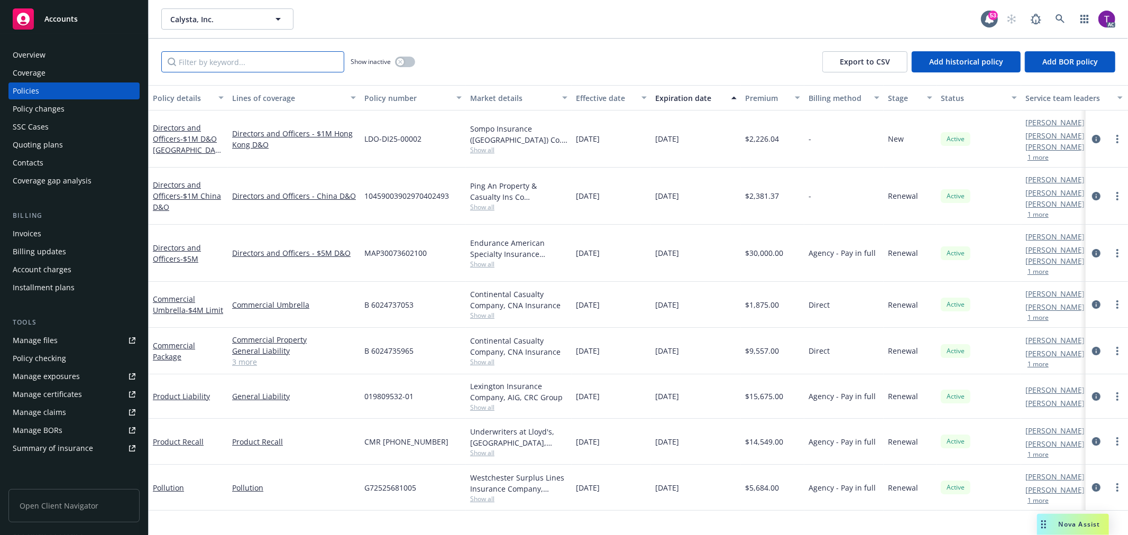
paste input "019809532-01"
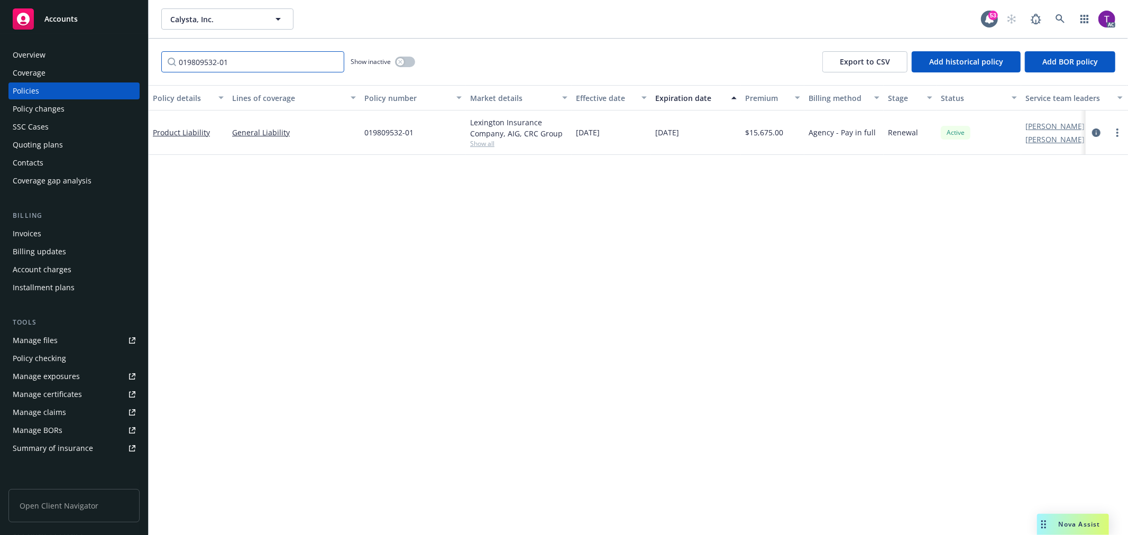
type input "019809532-01"
click at [188, 125] on div "Product Liability" at bounding box center [188, 132] width 79 height 44
click at [185, 134] on link "Product Liability" at bounding box center [181, 132] width 57 height 10
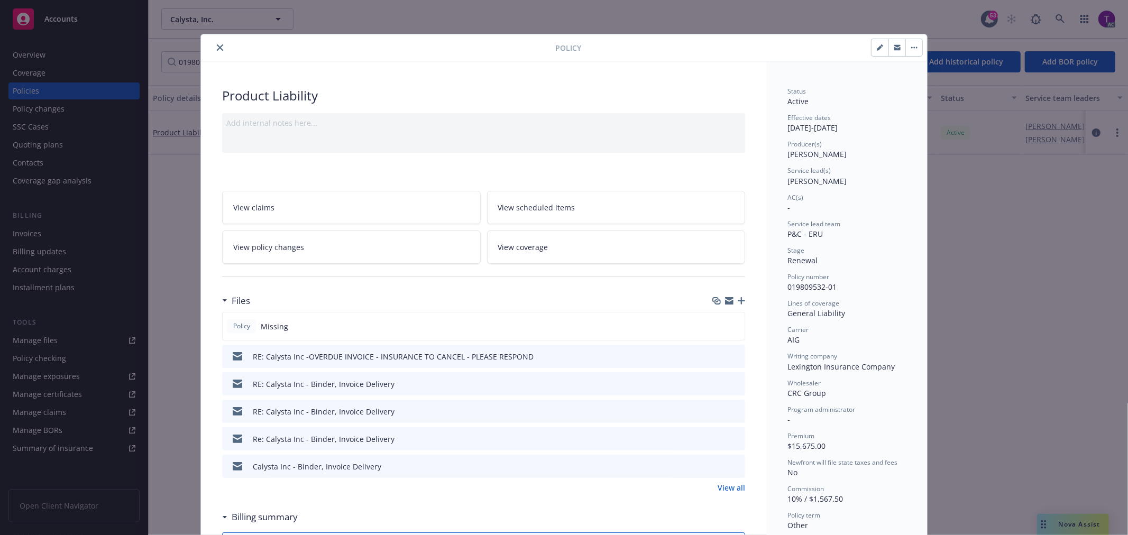
click at [732, 488] on link "View all" at bounding box center [730, 487] width 27 height 11
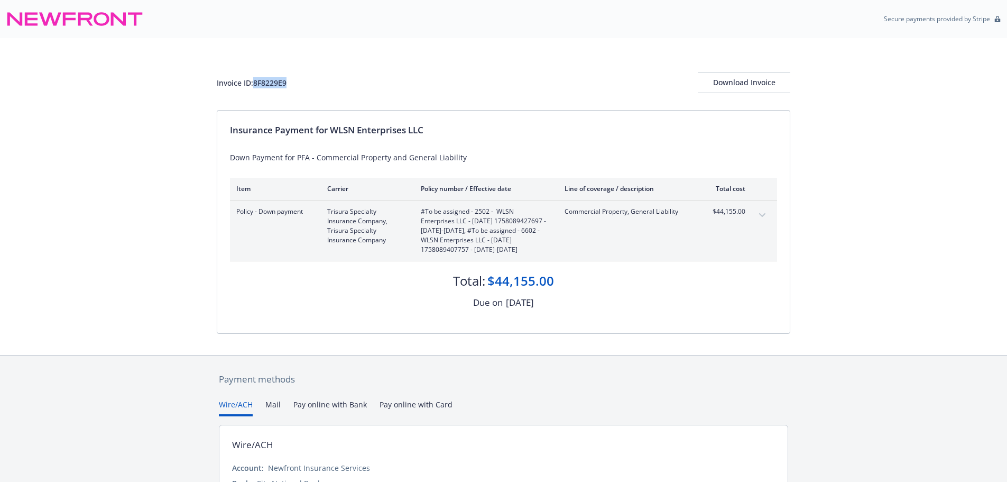
drag, startPoint x: 292, startPoint y: 84, endPoint x: 256, endPoint y: 79, distance: 36.3
click at [256, 79] on div "Invoice ID: 8F8229E9 Download Invoice" at bounding box center [504, 82] width 574 height 21
copy div "8F8229E9"
drag, startPoint x: 467, startPoint y: 227, endPoint x: 421, endPoint y: 228, distance: 45.5
click at [421, 228] on span "#To be assigned - 2502 - WLSN Enterprises LLC - 09/17/2025 1758089427697 - 09/1…" at bounding box center [484, 231] width 127 height 48
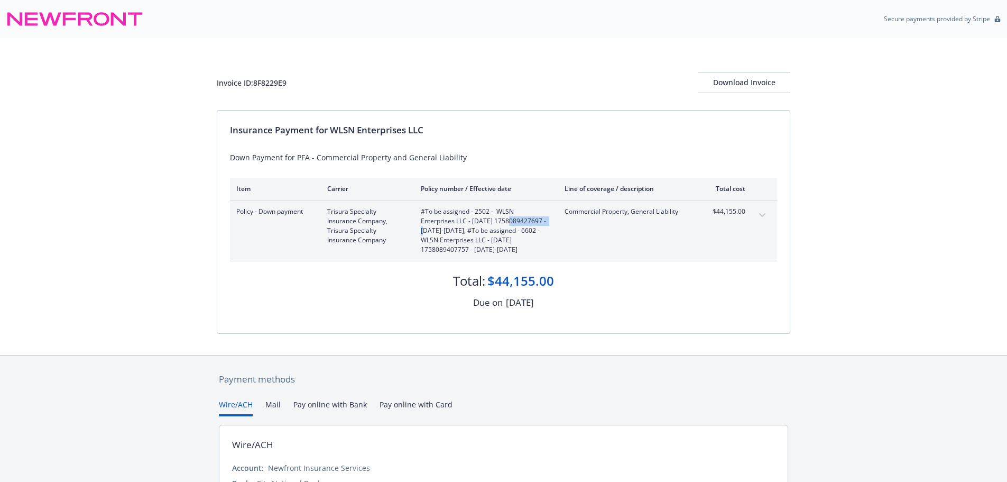
copy span "1758089427697"
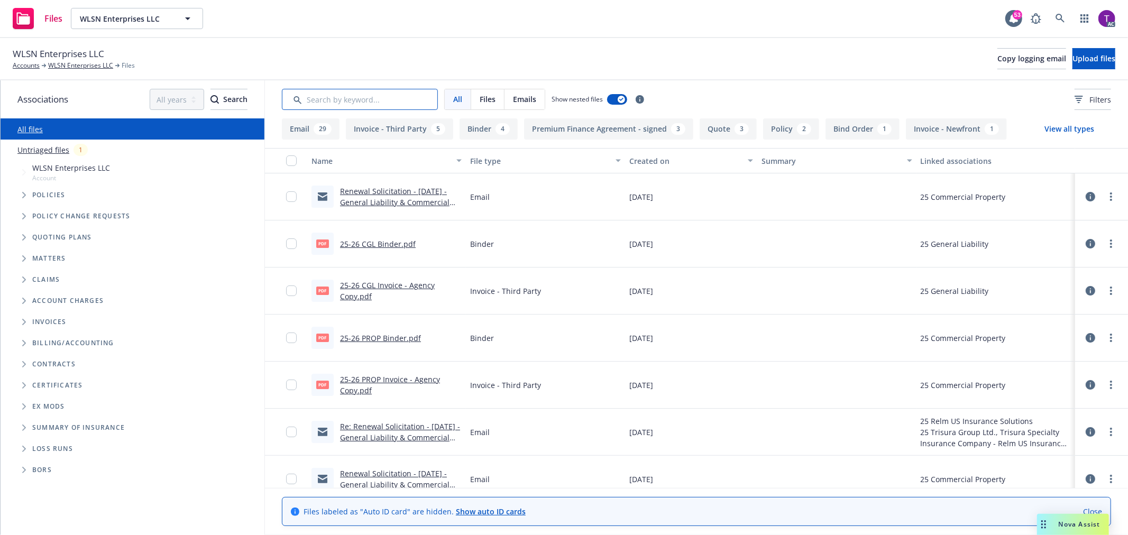
click at [395, 106] on input "Search by keyword..." at bounding box center [360, 99] width 156 height 21
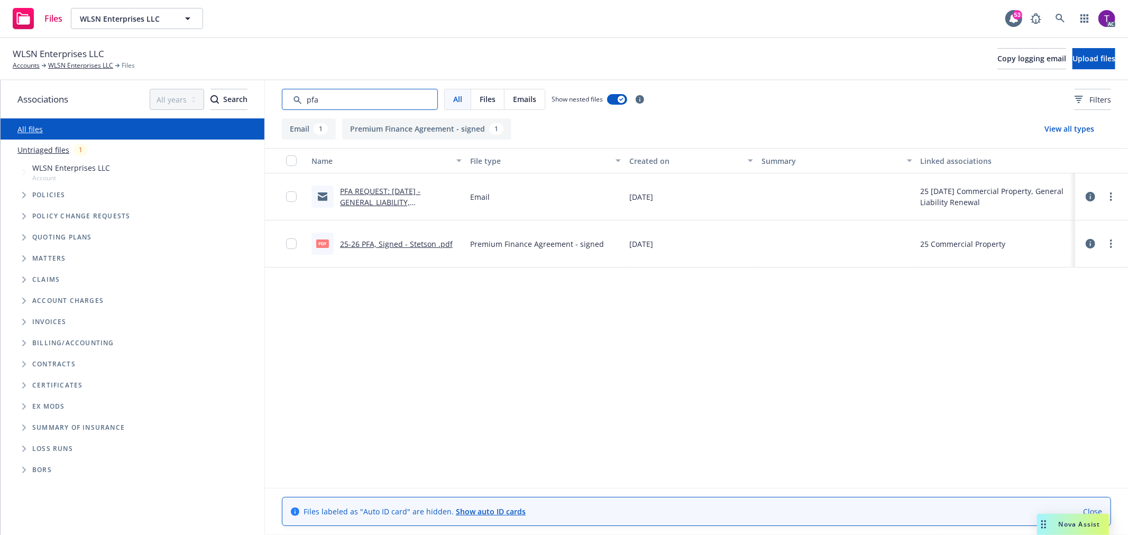
type input "pfa"
click at [383, 239] on link "25-26 PFA, Signed - Stetson .pdf" at bounding box center [396, 244] width 113 height 10
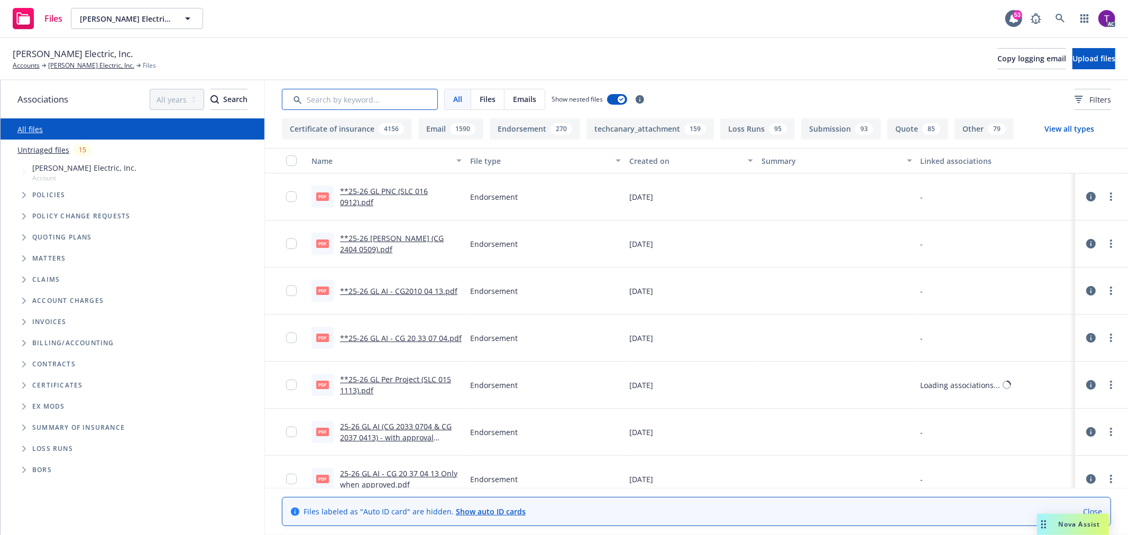
click at [335, 95] on input "Search by keyword..." at bounding box center [360, 99] width 156 height 21
type input "pfa"
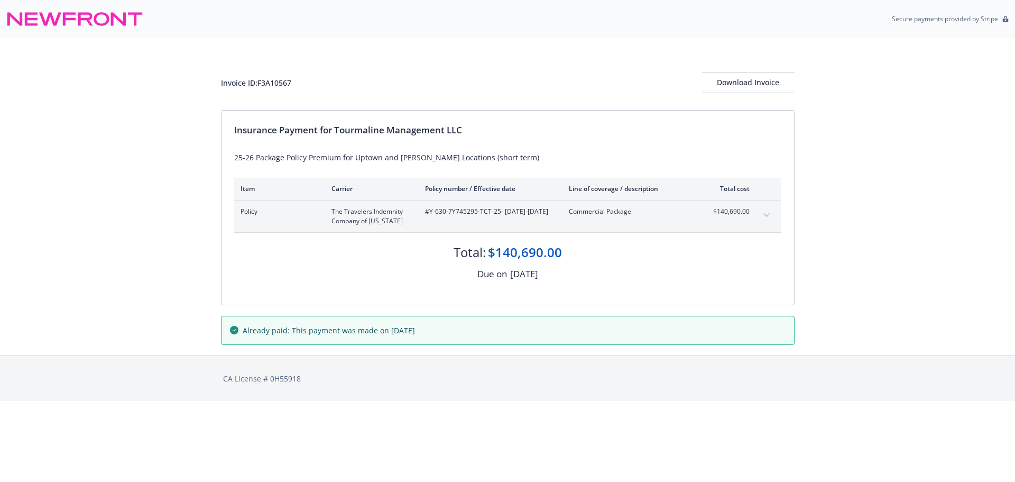
click at [766, 214] on icon "expand content" at bounding box center [766, 215] width 6 height 4
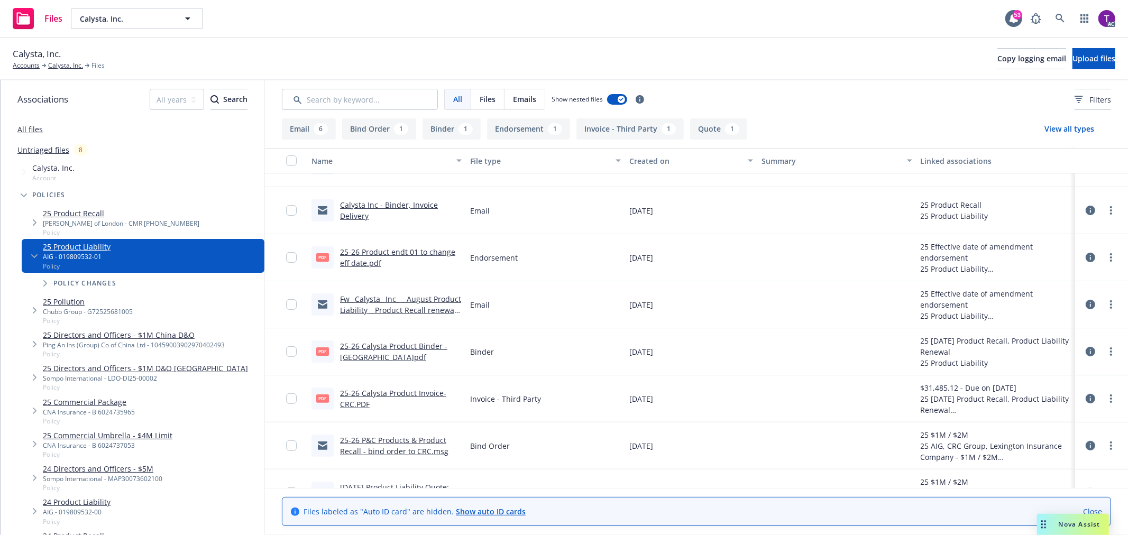
scroll to position [192, 0]
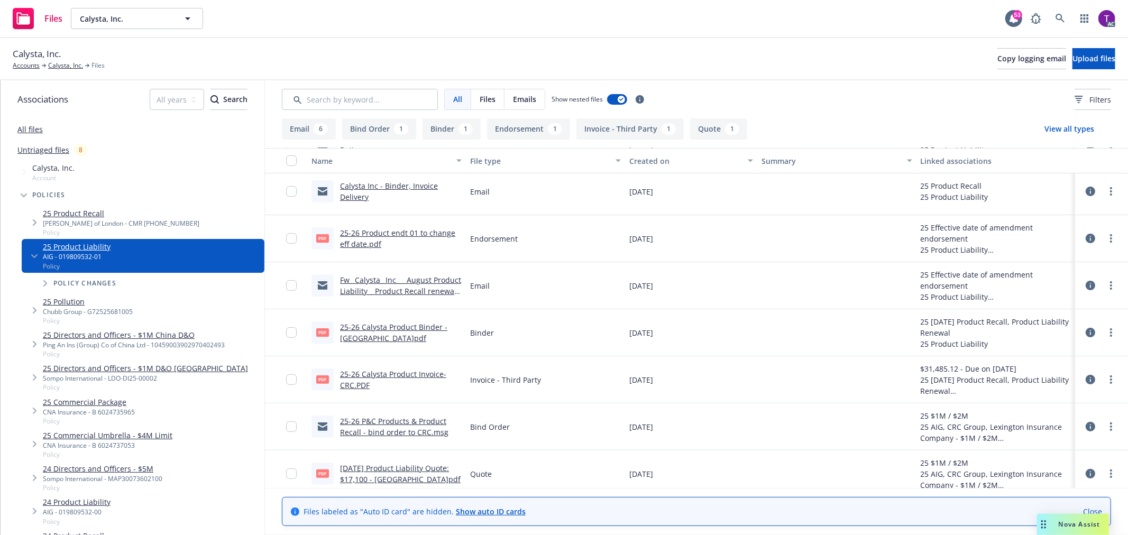
click at [361, 350] on div "pdf 25-26 Calysta Product Binder - [GEOGRAPHIC_DATA]pdf" at bounding box center [386, 332] width 159 height 47
click at [368, 377] on link "25-26 Calysta Product Invoice- CRC.PDF" at bounding box center [393, 379] width 106 height 21
